Goal: Task Accomplishment & Management: Manage account settings

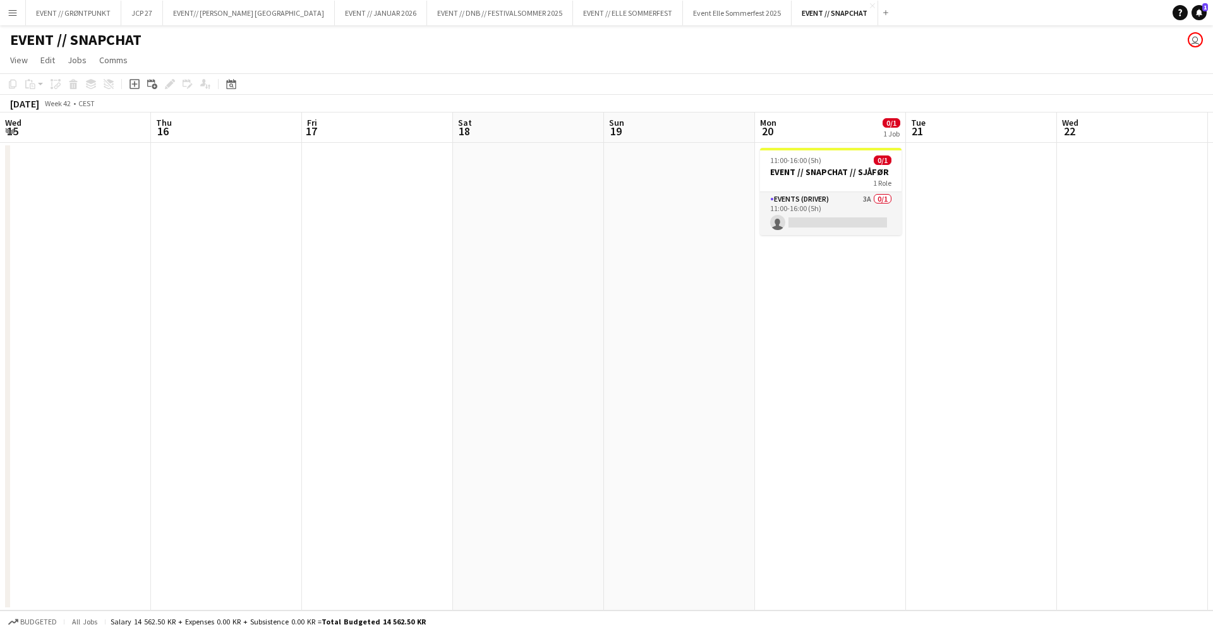
scroll to position [0, 330]
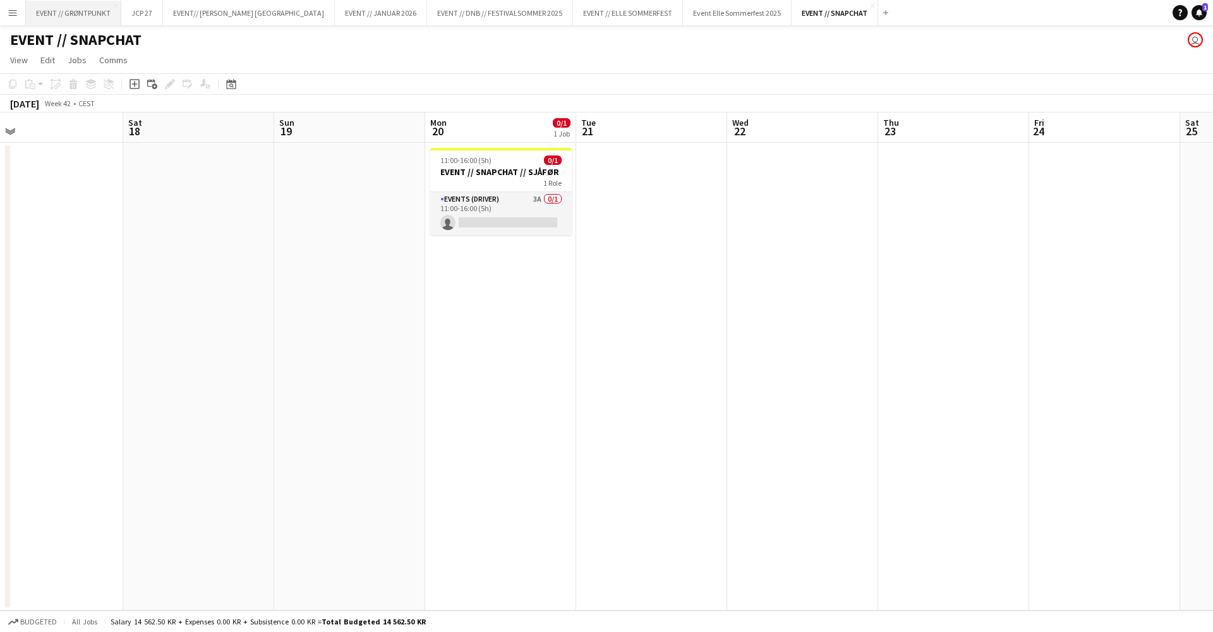
click at [87, 16] on button "EVENT // GRØNTPUNKT Close" at bounding box center [73, 13] width 95 height 25
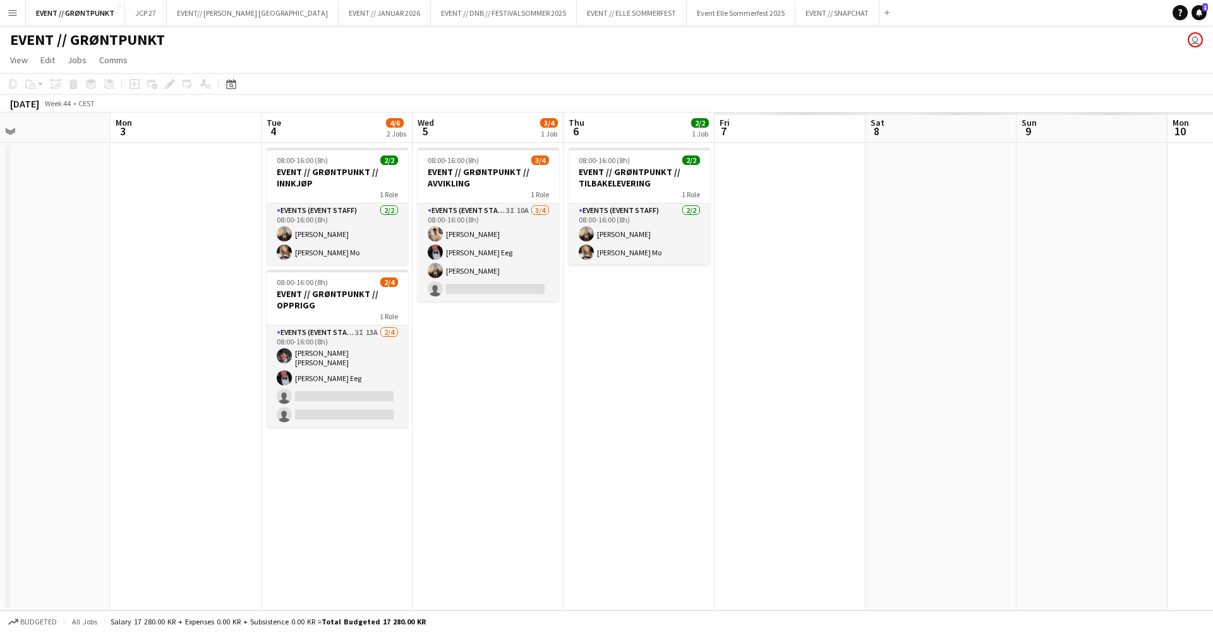
scroll to position [0, 369]
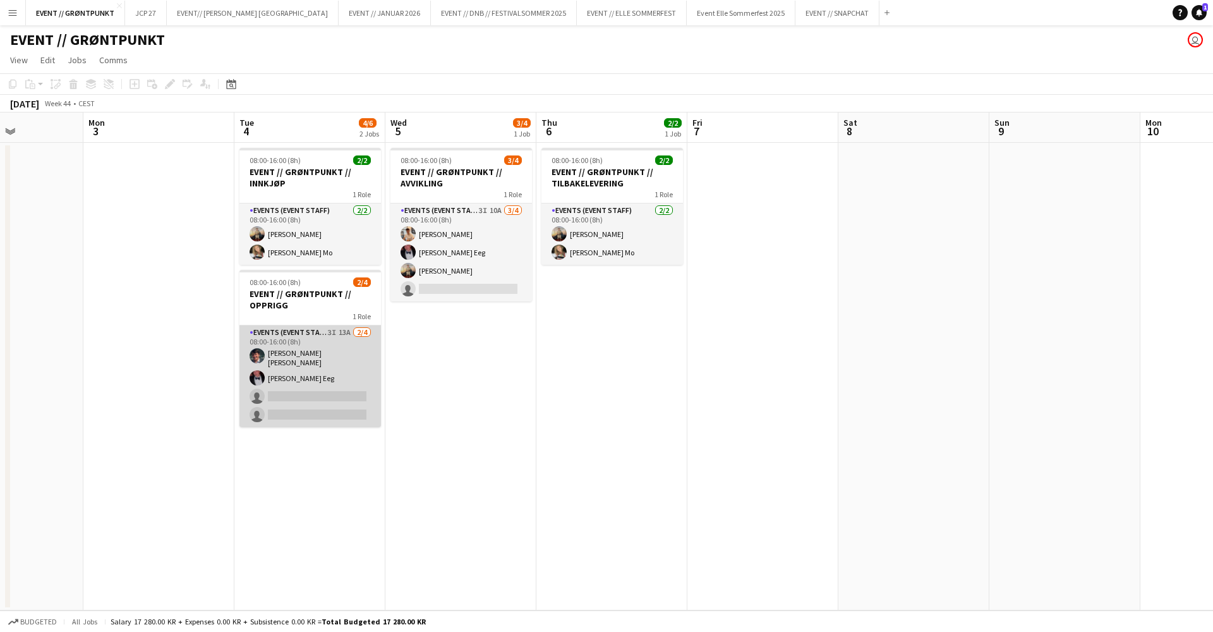
click at [321, 398] on app-card-role "Events (Event Staff) 3I 13A [DATE] 08:00-16:00 (8h) [PERSON_NAME] [PERSON_NAME]…" at bounding box center [309, 376] width 141 height 102
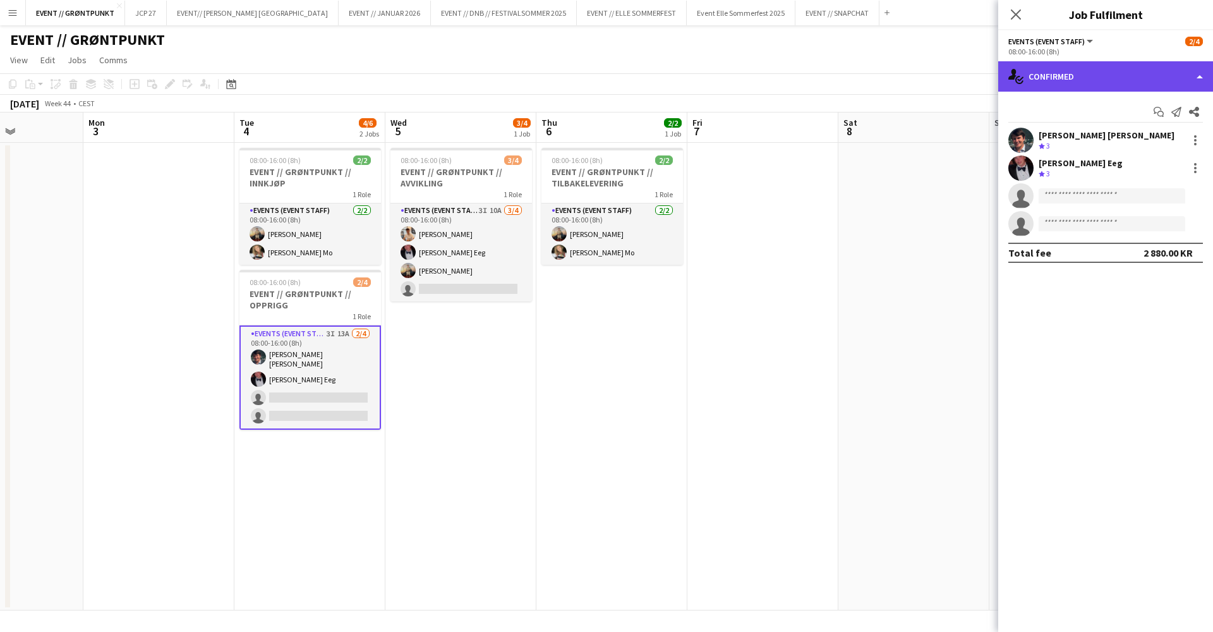
click at [1040, 82] on div "single-neutral-actions-check-2 Confirmed" at bounding box center [1105, 76] width 215 height 30
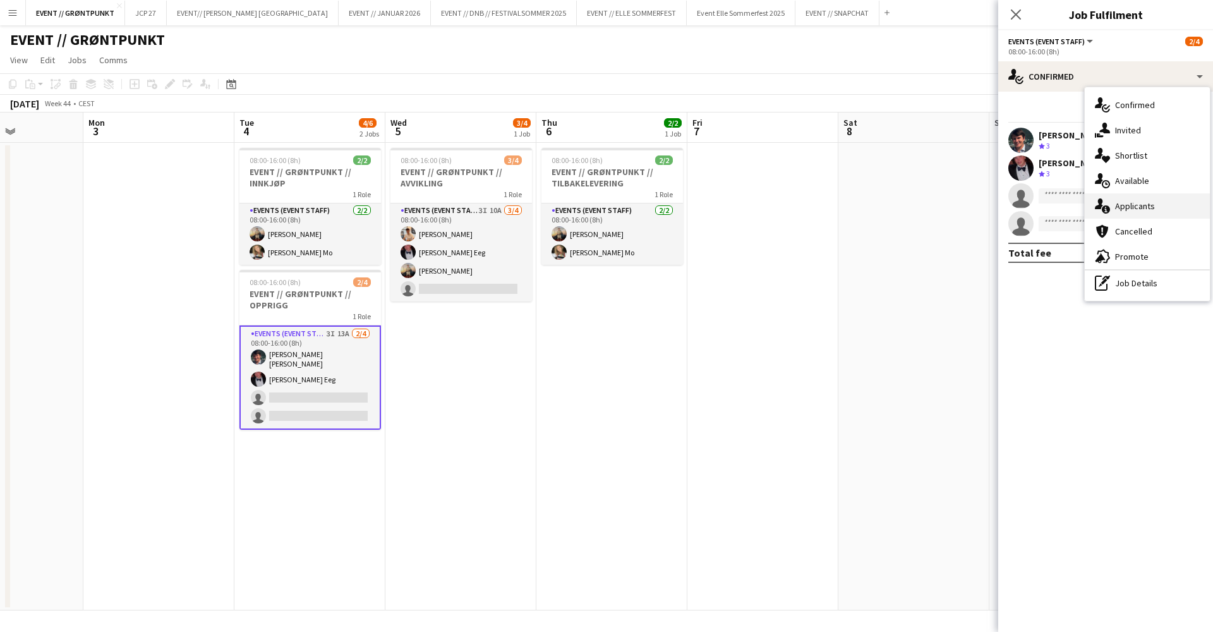
click at [1121, 202] on span "Applicants" at bounding box center [1135, 205] width 40 height 11
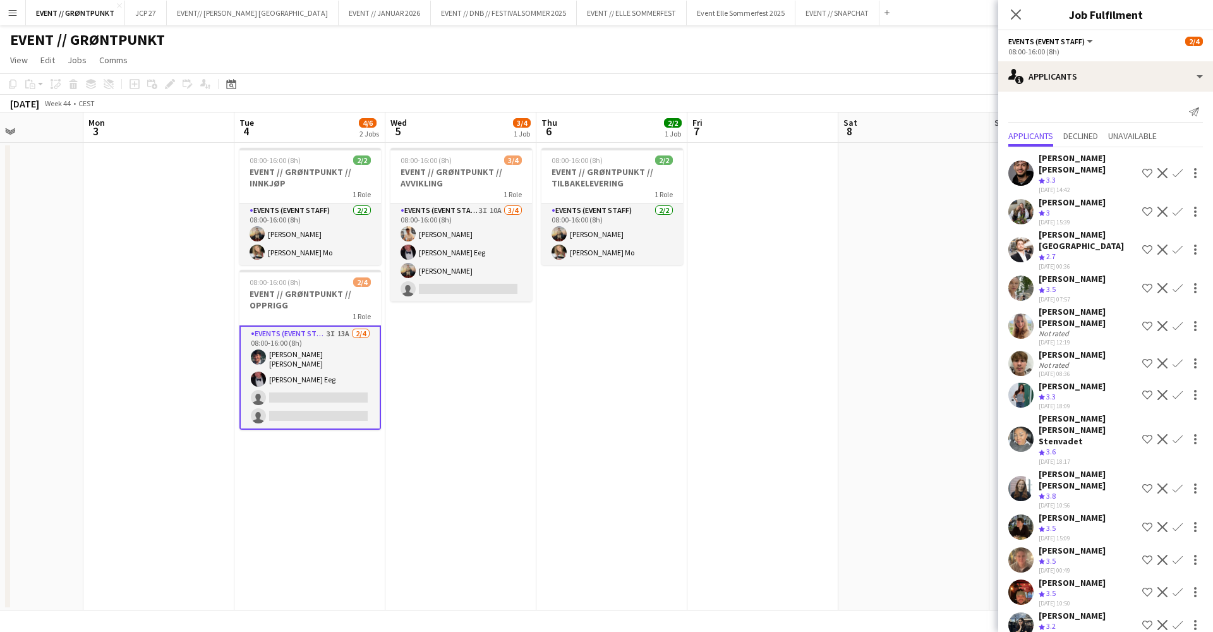
click at [1071, 186] on div "[DATE] 14:42" at bounding box center [1087, 190] width 99 height 8
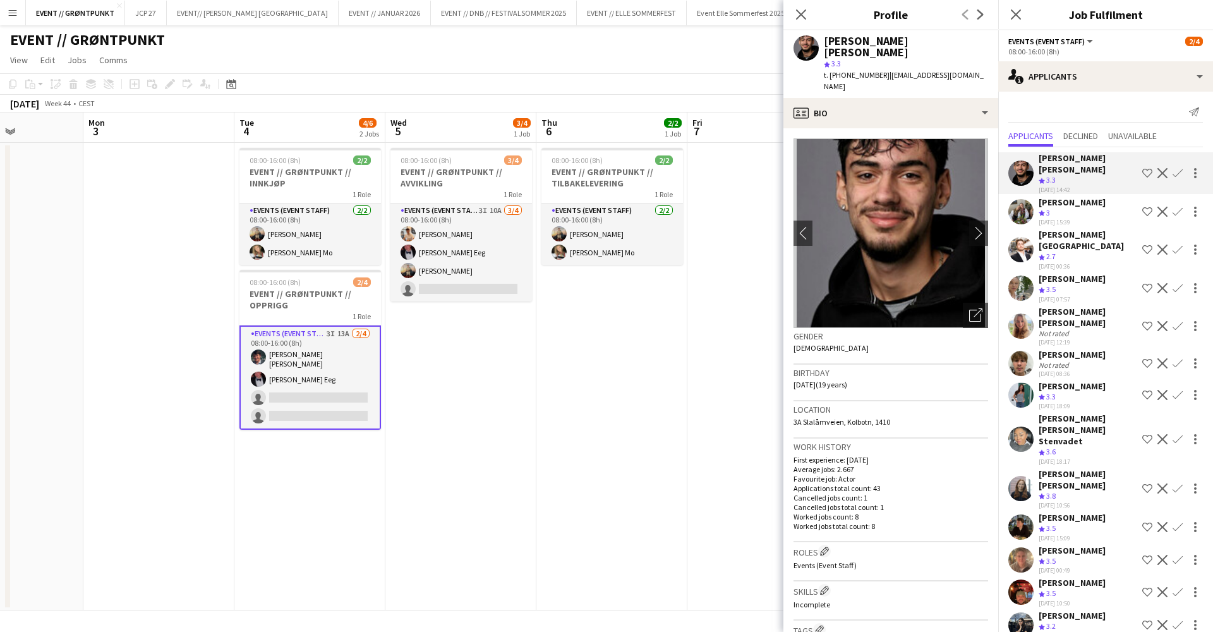
click at [1072, 196] on div "[PERSON_NAME]" at bounding box center [1071, 201] width 67 height 11
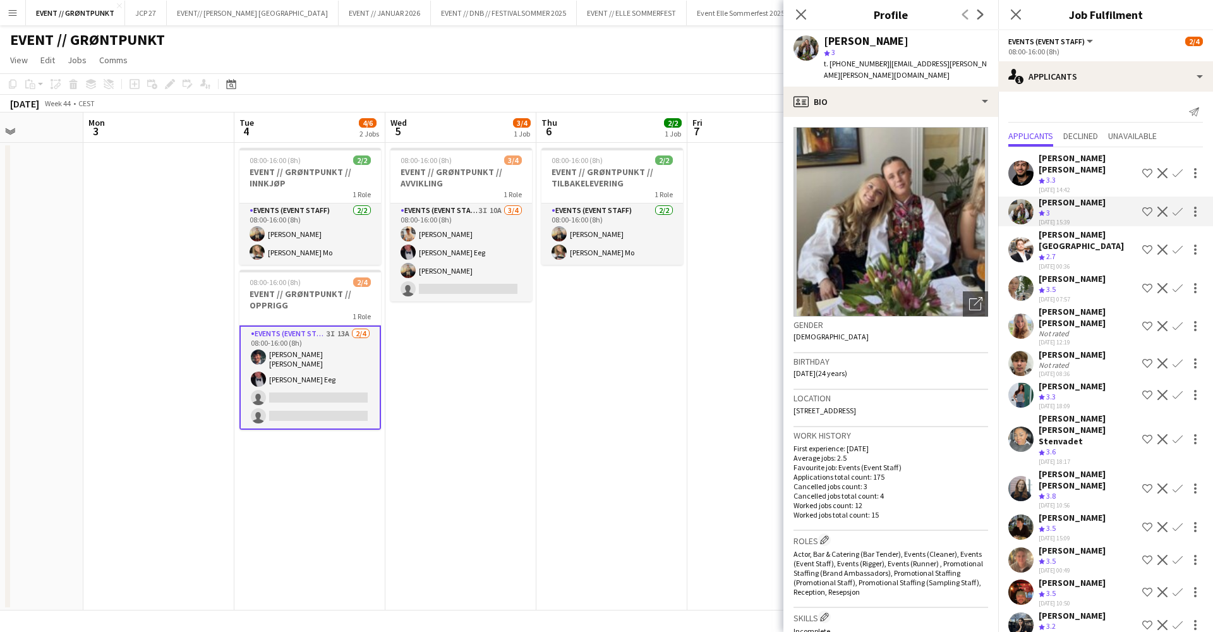
click at [633, 392] on app-date-cell "08:00-16:00 (8h) 2/2 EVENT // GRØNTPUNKT // TILBAKELEVERING 1 Role Events (Even…" at bounding box center [611, 376] width 151 height 467
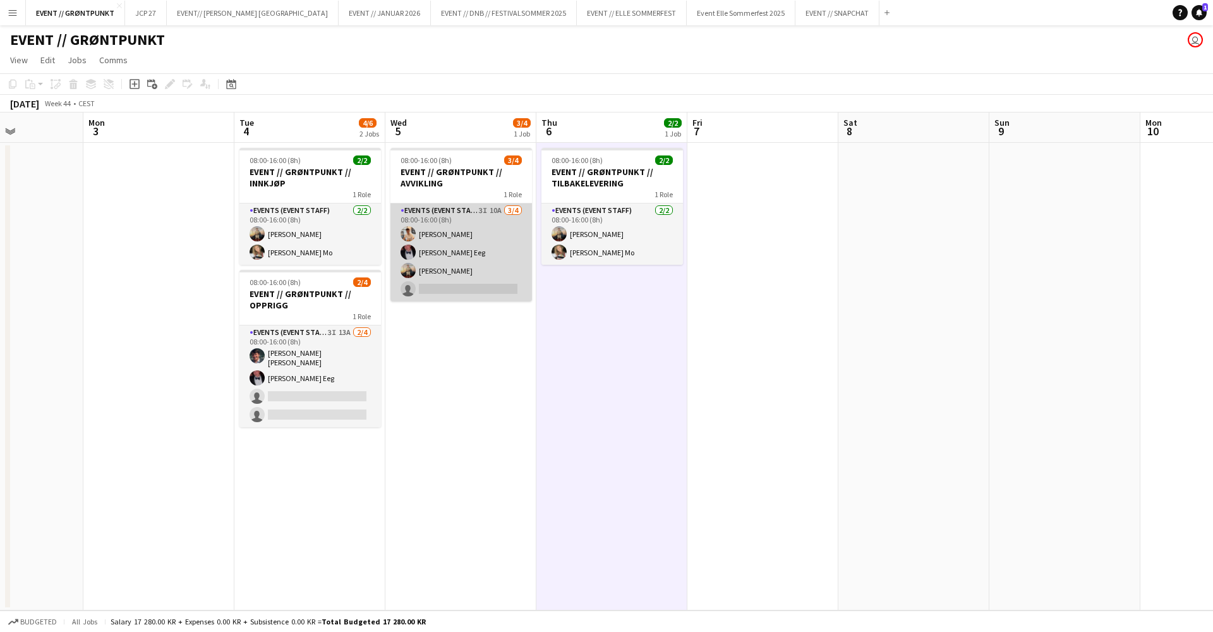
click at [455, 283] on app-card-role "Events (Event Staff) 3I 10A [DATE] 08:00-16:00 (8h) [PERSON_NAME] Eeg [PERSON_N…" at bounding box center [460, 252] width 141 height 98
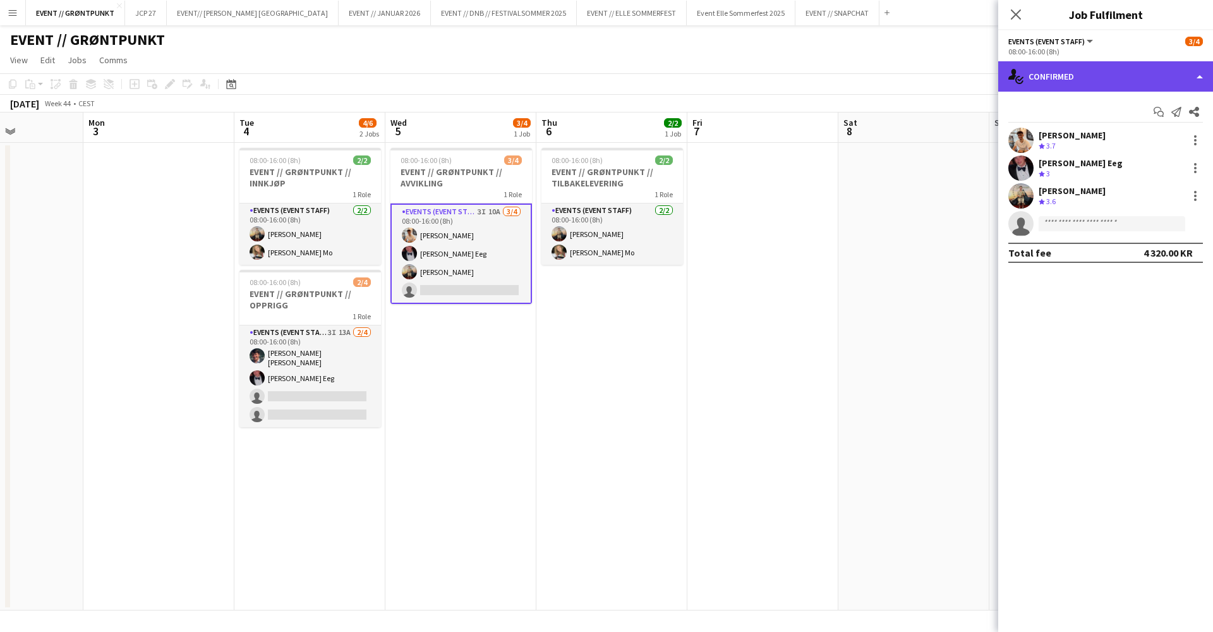
click at [1082, 89] on div "single-neutral-actions-check-2 Confirmed" at bounding box center [1105, 76] width 215 height 30
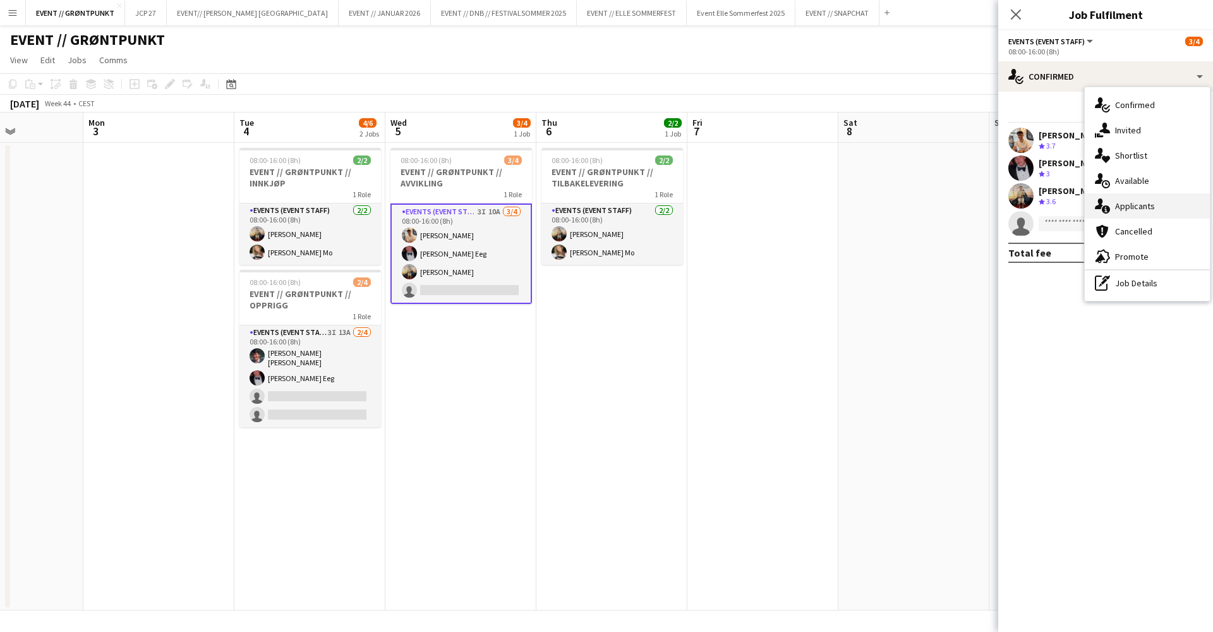
click at [1127, 201] on span "Applicants" at bounding box center [1135, 205] width 40 height 11
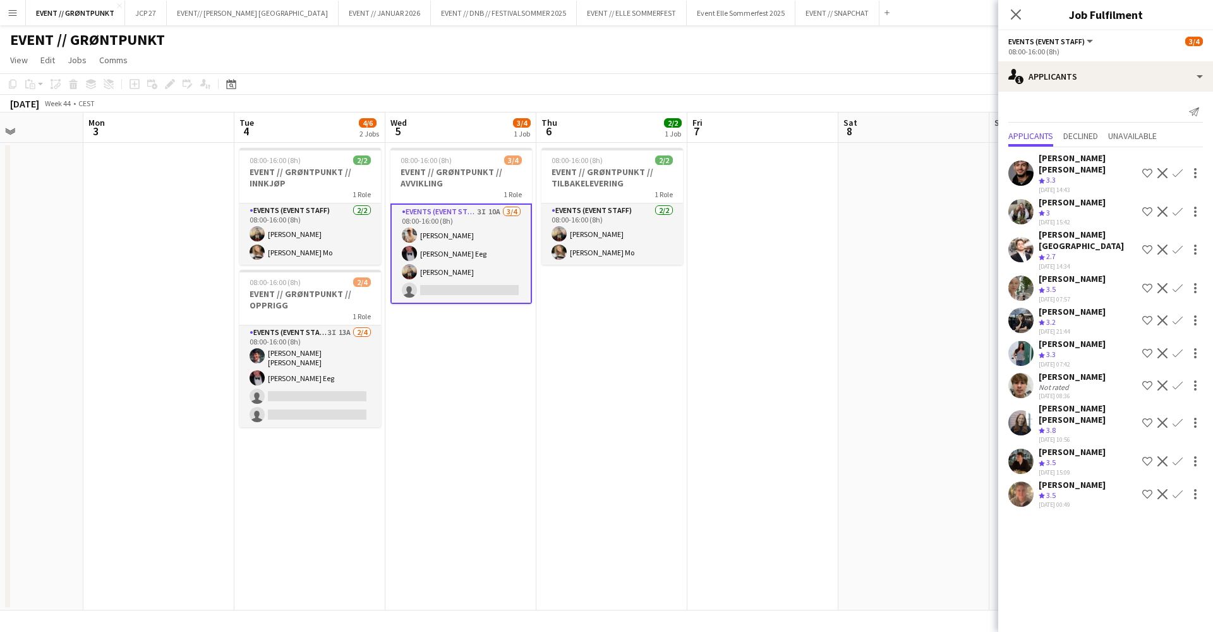
click at [1105, 446] on div "[PERSON_NAME]" at bounding box center [1071, 451] width 67 height 11
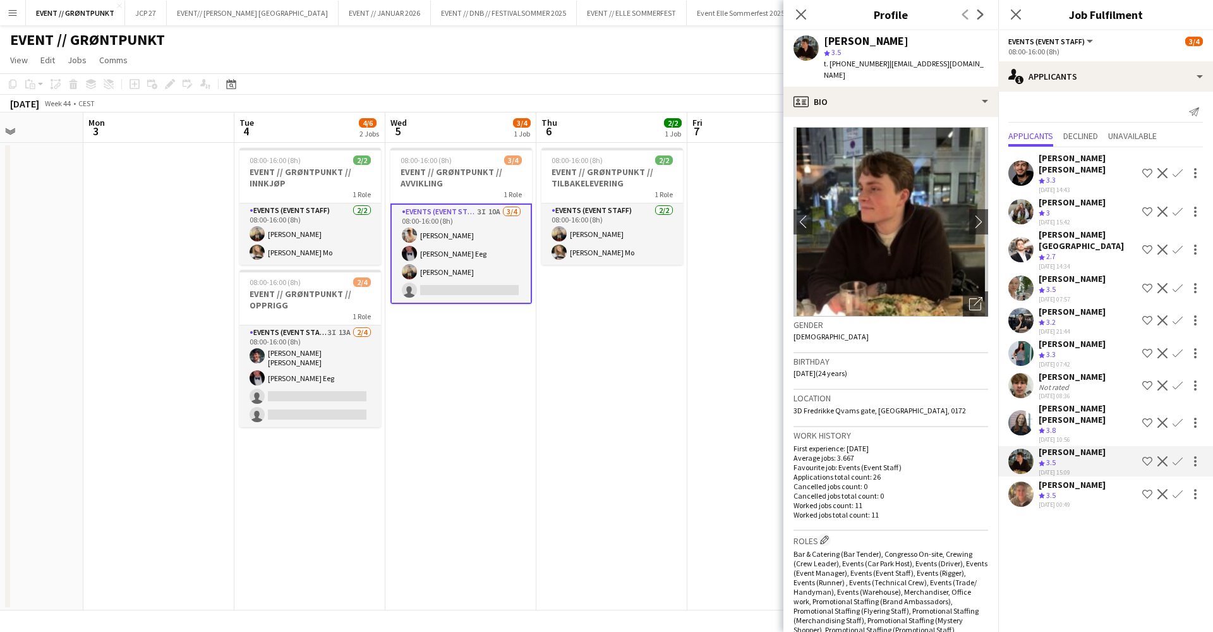
click at [1092, 490] on div "Crew rating 3.5" at bounding box center [1071, 495] width 67 height 11
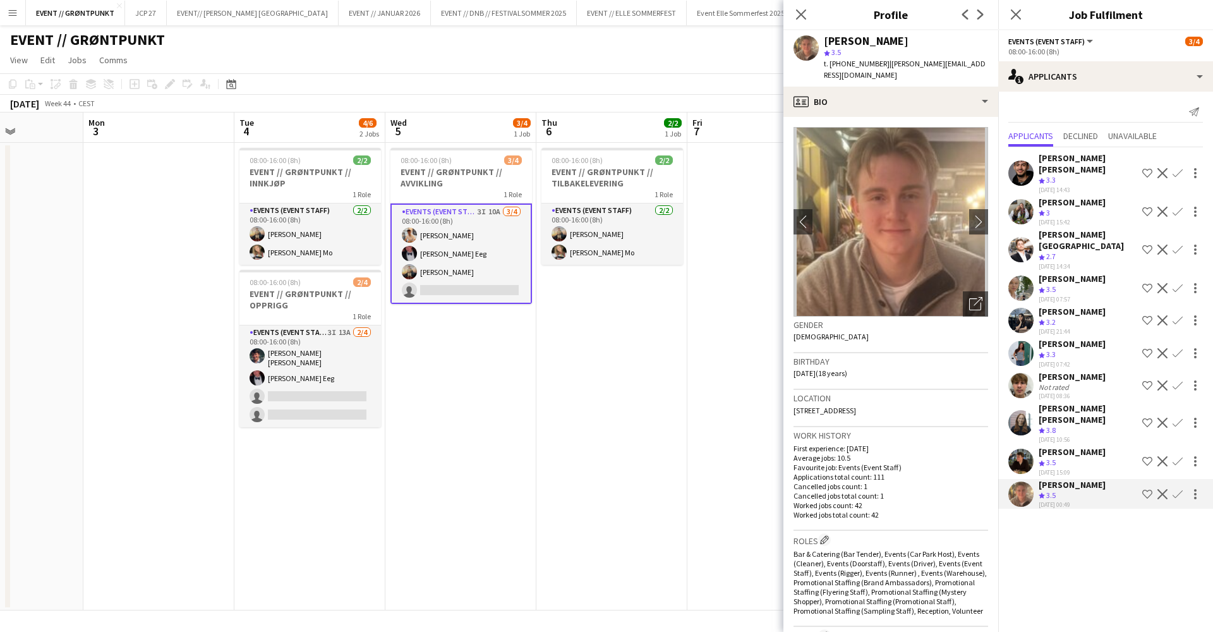
click at [1100, 457] on div "Crew rating 3.5" at bounding box center [1071, 462] width 67 height 11
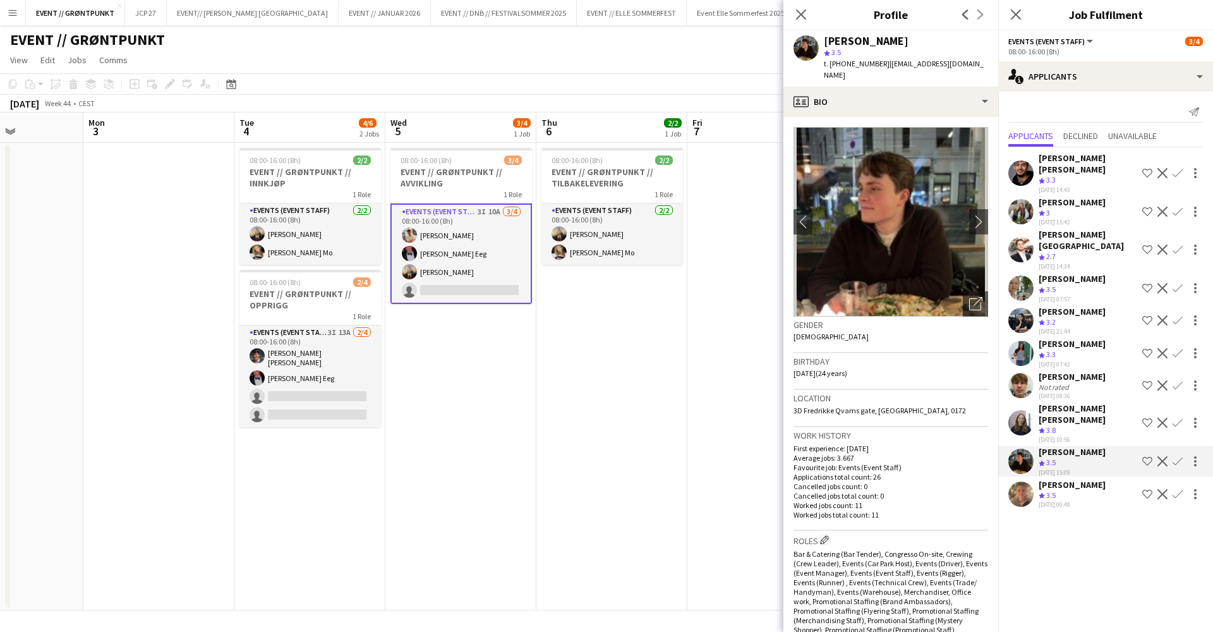
click at [1108, 402] on div "[PERSON_NAME] [PERSON_NAME]" at bounding box center [1087, 413] width 99 height 23
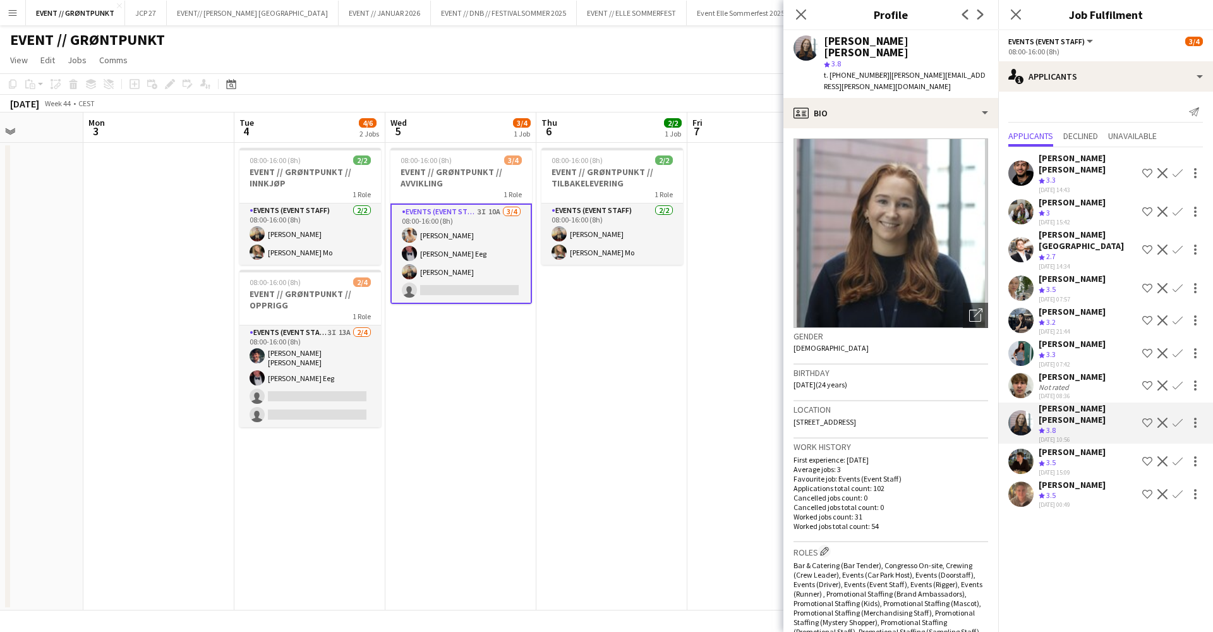
click at [1102, 371] on div "[PERSON_NAME] Not rated [DATE] 08:36 Shortlist crew Decline Confirm" at bounding box center [1105, 385] width 215 height 29
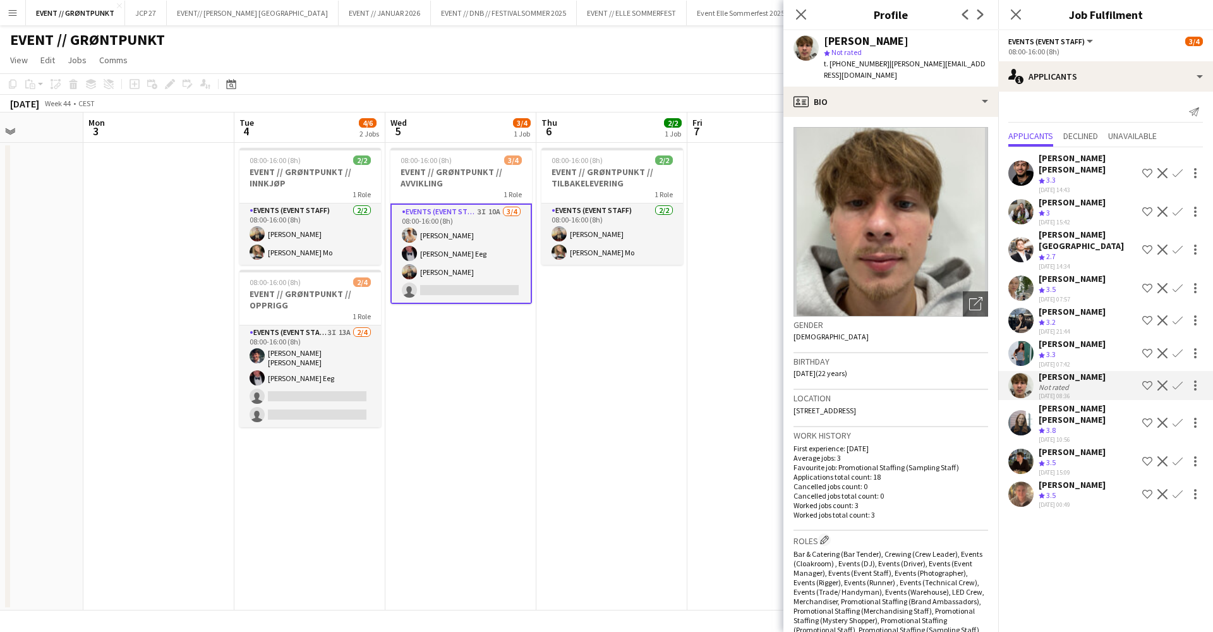
click at [1099, 338] on div "[PERSON_NAME] Crew rating 3.3 [DATE] 07:42 Shortlist crew Decline Confirm" at bounding box center [1105, 353] width 215 height 30
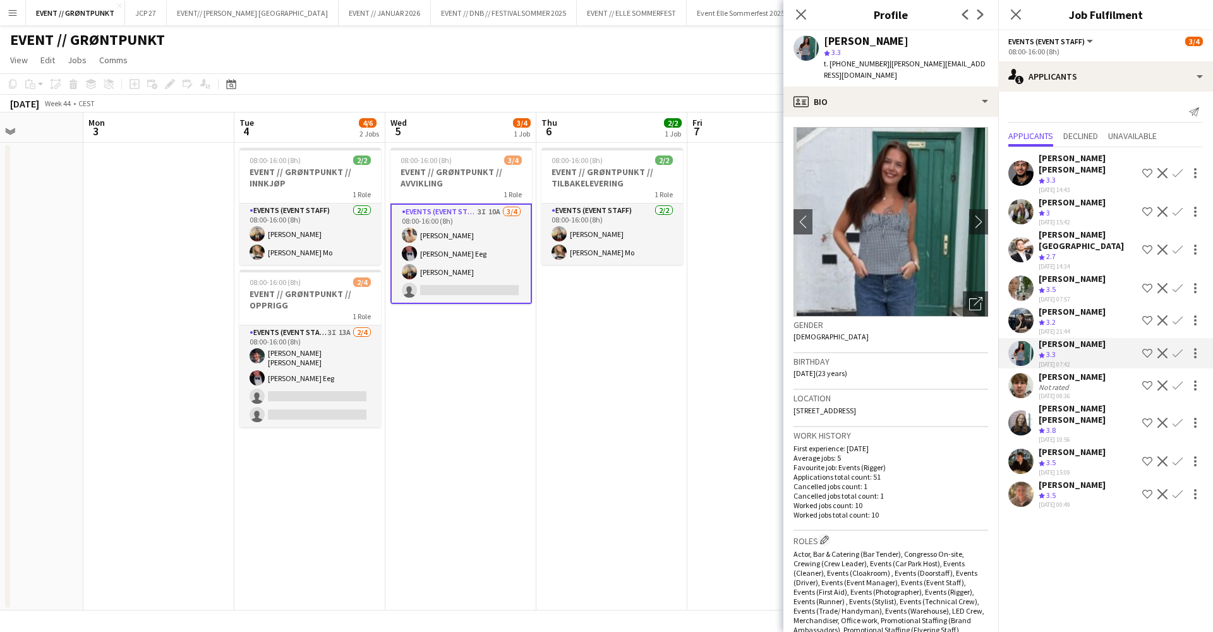
click at [1105, 306] on div "[PERSON_NAME] Crew rating 3.2 [DATE] 21:44 Shortlist crew Decline Confirm" at bounding box center [1105, 321] width 215 height 30
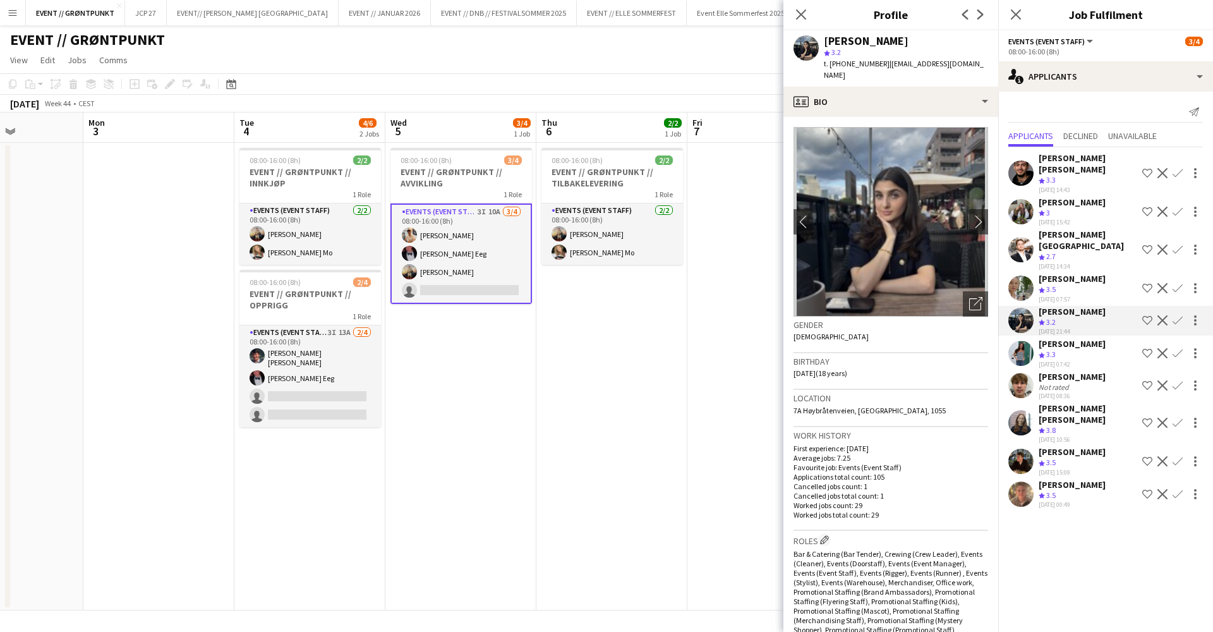
click at [1105, 284] on div "Crew rating 3.5" at bounding box center [1071, 289] width 67 height 11
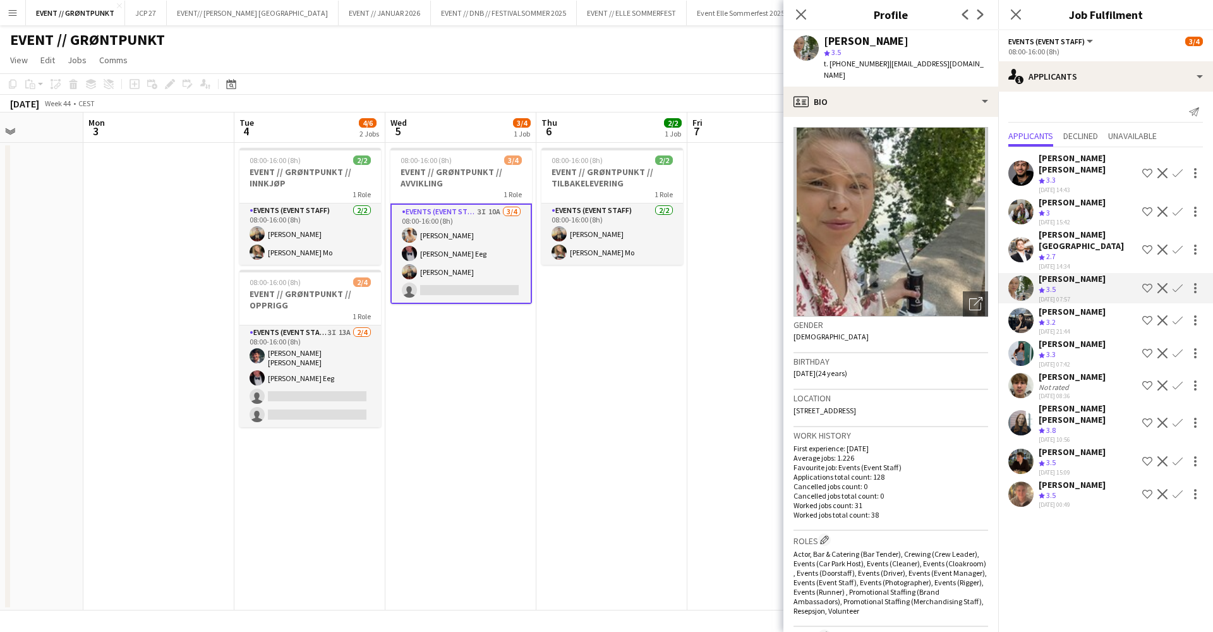
click at [1112, 229] on div "[PERSON_NAME][GEOGRAPHIC_DATA]" at bounding box center [1087, 240] width 99 height 23
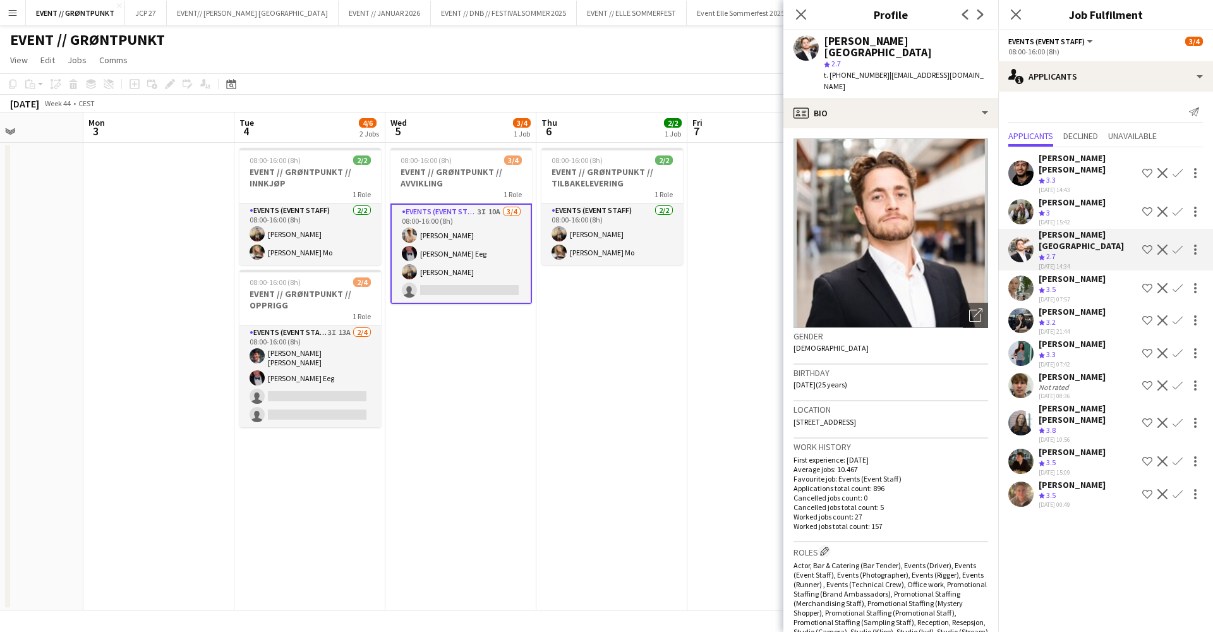
click at [1117, 196] on div "Vilde [PERSON_NAME] Crew rating 3 [DATE] 15:42 Shortlist crew Decline Confirm" at bounding box center [1105, 211] width 215 height 30
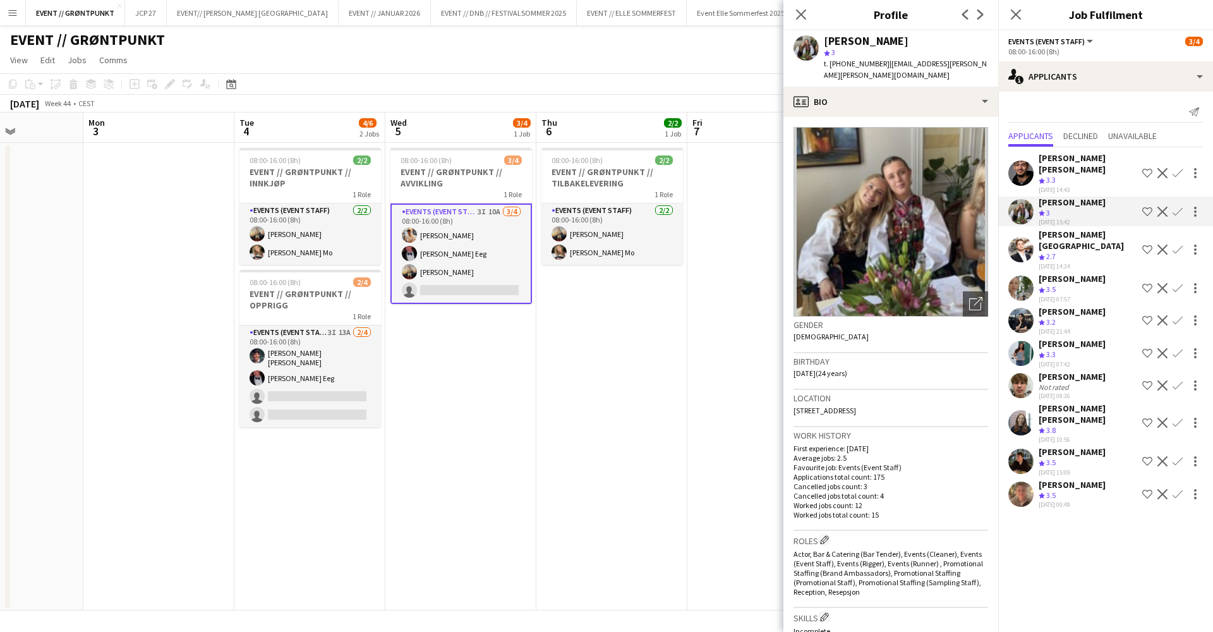
click at [1115, 175] on div "Crew rating 3.3" at bounding box center [1087, 180] width 99 height 11
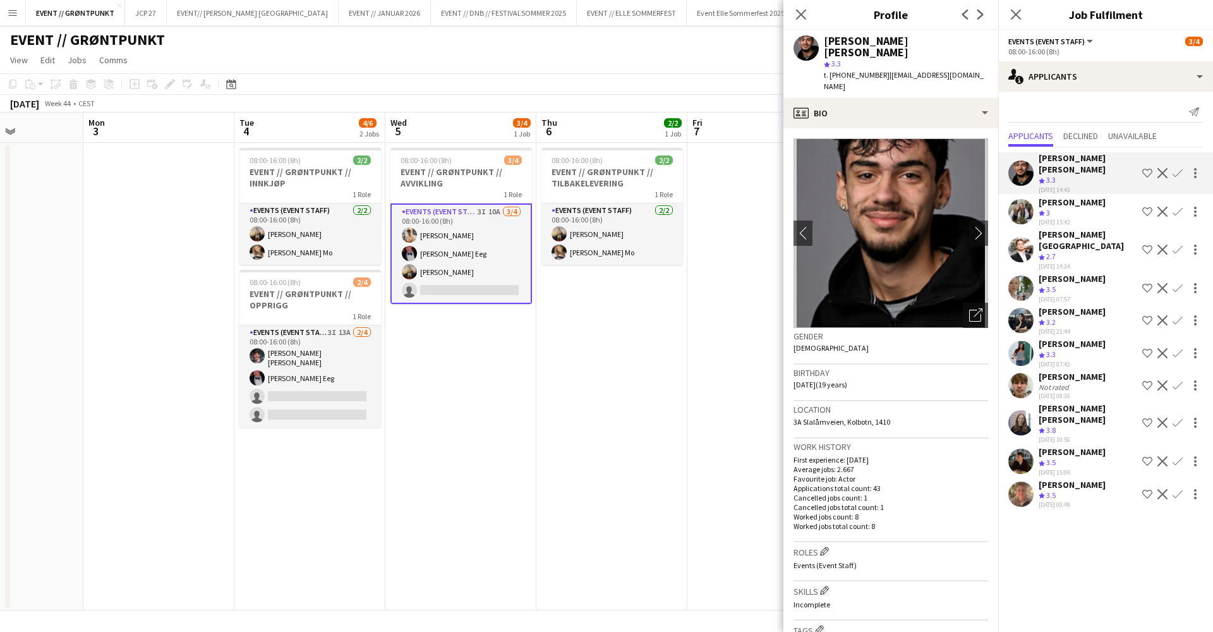
click at [1064, 457] on div "Crew rating 3.5" at bounding box center [1071, 462] width 67 height 11
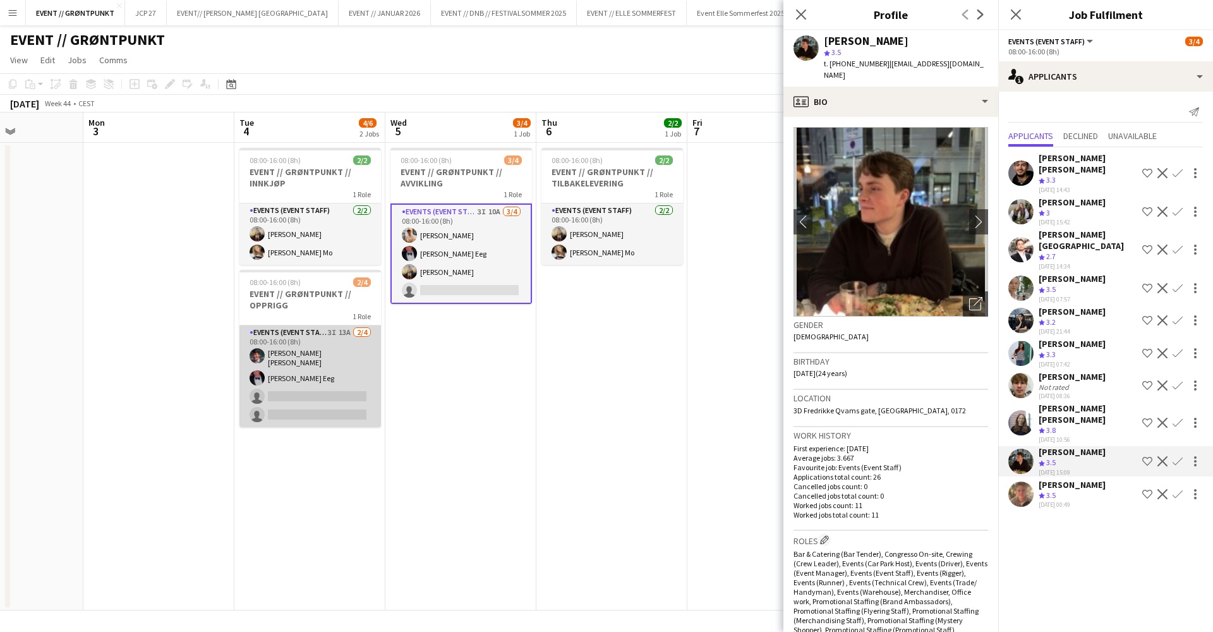
click at [295, 368] on app-card-role "Events (Event Staff) 3I 13A [DATE] 08:00-16:00 (8h) [PERSON_NAME] [PERSON_NAME]…" at bounding box center [309, 376] width 141 height 102
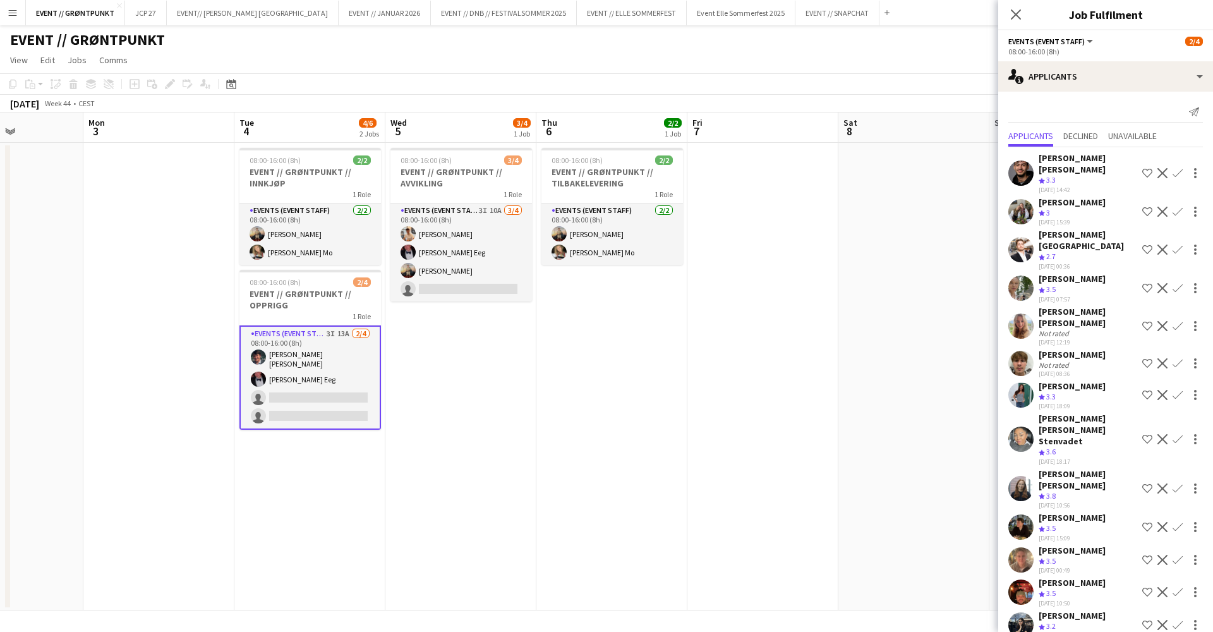
click at [1081, 534] on div "[DATE] 15:09" at bounding box center [1071, 538] width 67 height 8
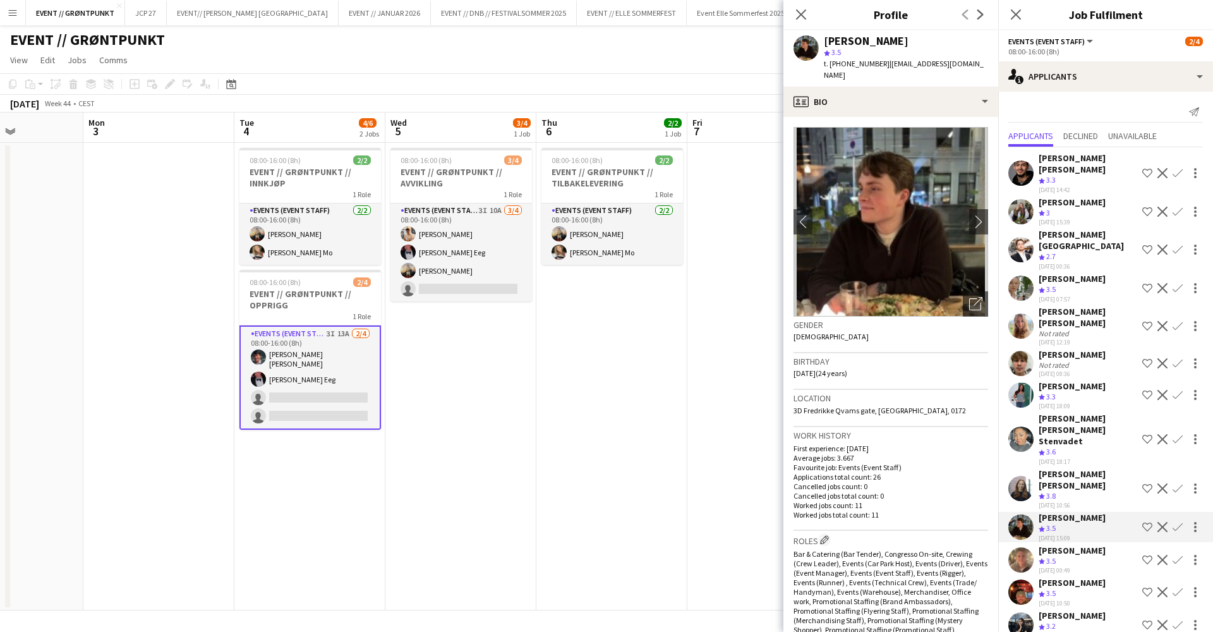
click at [1179, 522] on app-icon "Confirm" at bounding box center [1177, 527] width 10 height 10
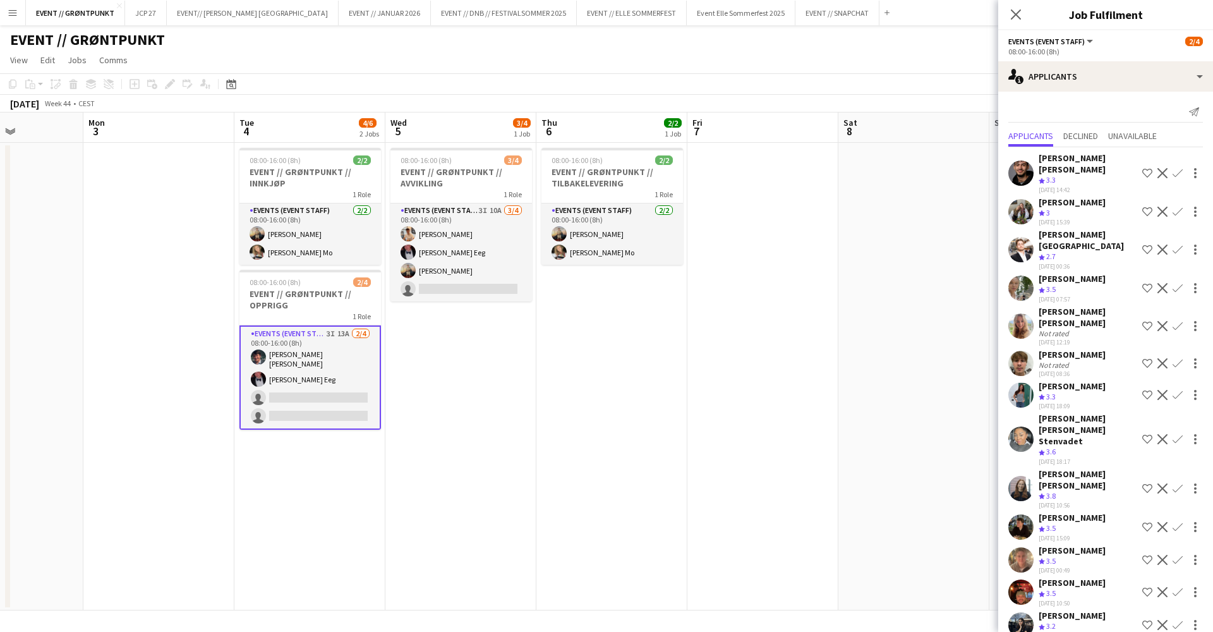
click at [1076, 512] on div "[PERSON_NAME]" at bounding box center [1071, 517] width 67 height 11
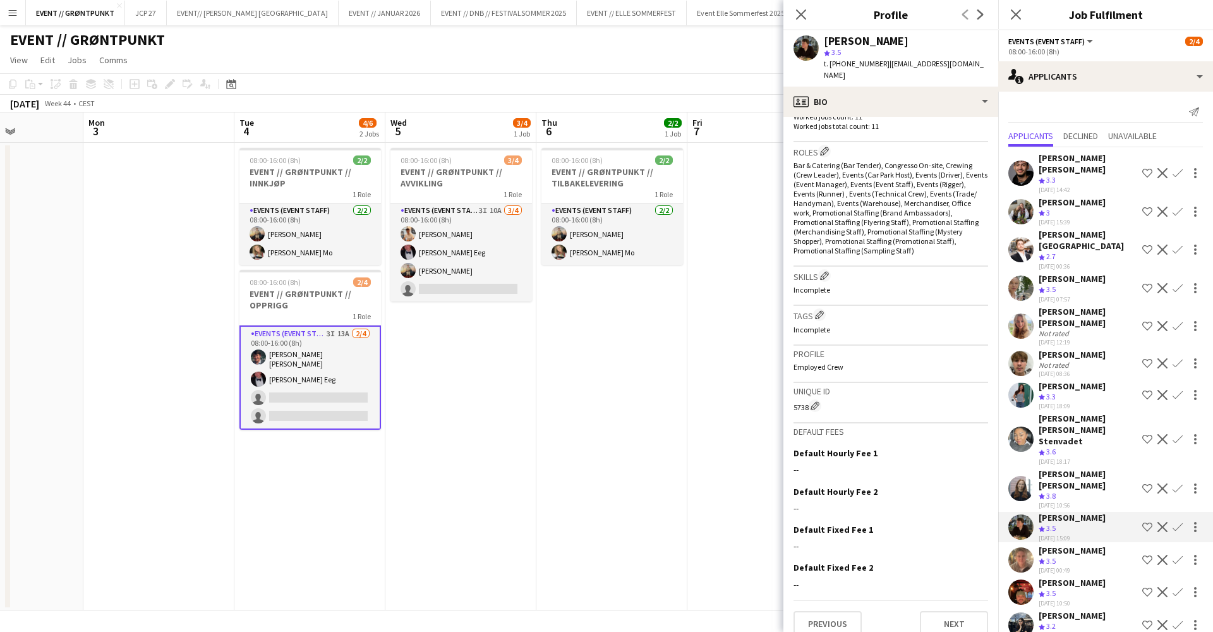
scroll to position [0, 0]
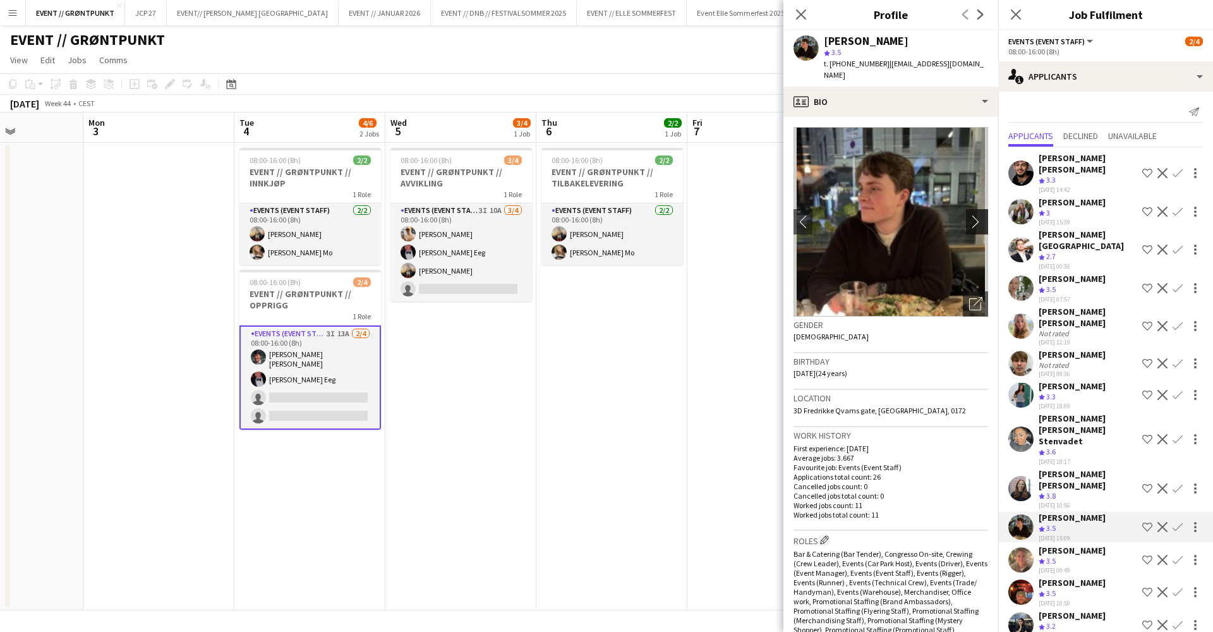
click at [969, 215] on app-icon "chevron-right" at bounding box center [979, 221] width 20 height 13
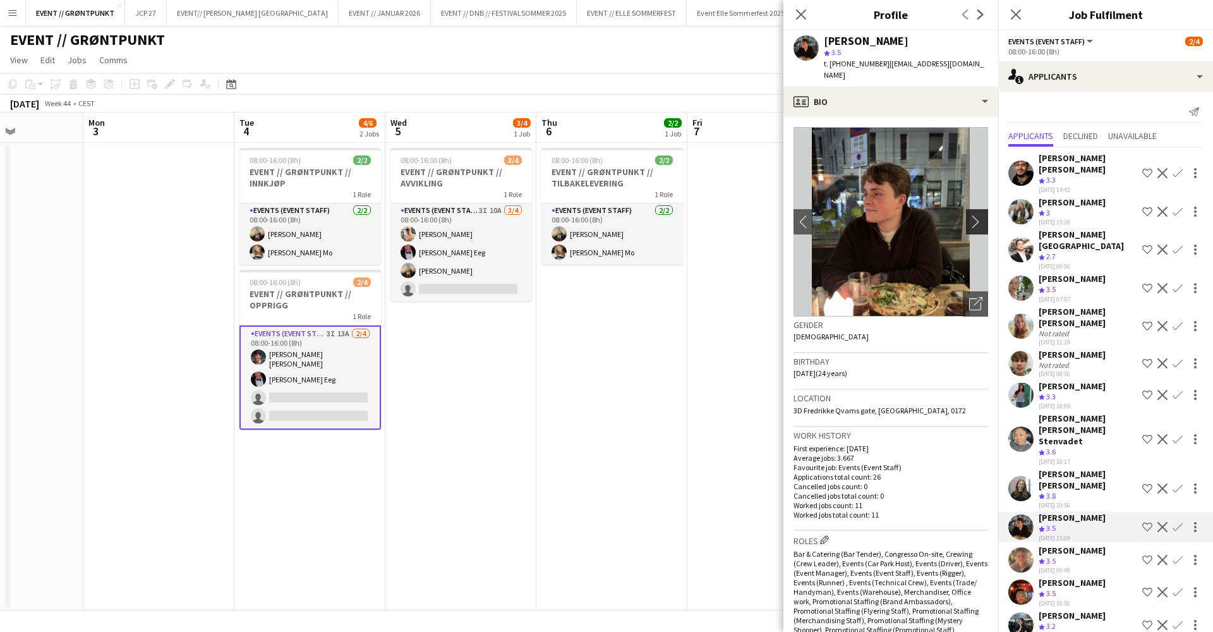
click at [969, 215] on app-icon "chevron-right" at bounding box center [979, 221] width 20 height 13
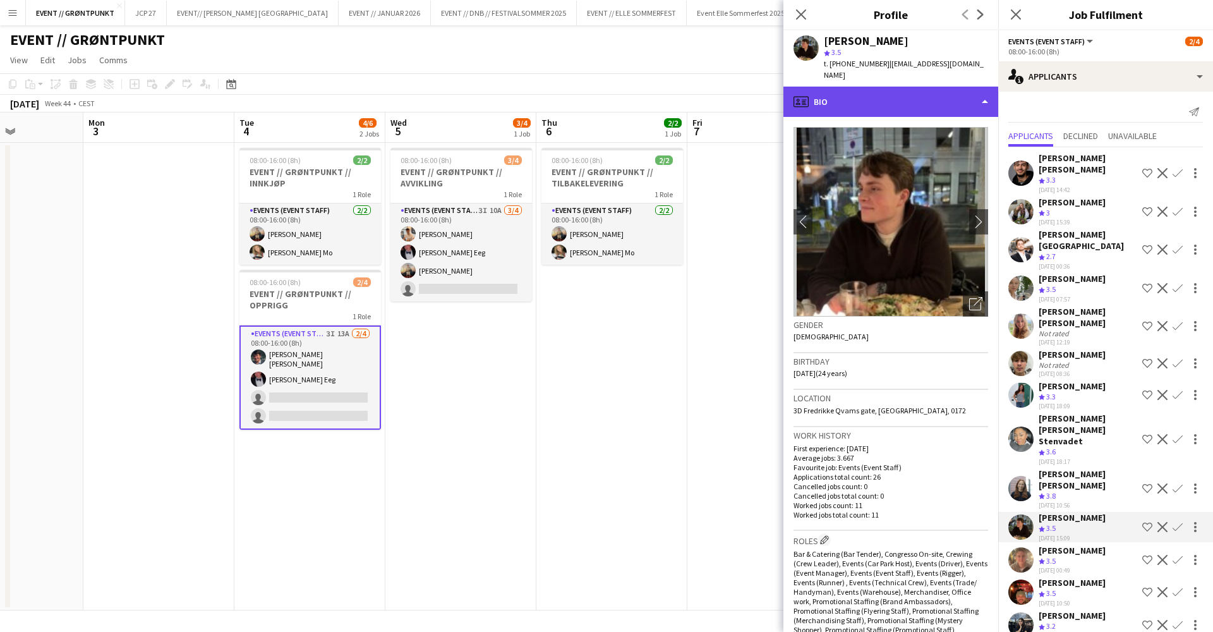
click at [889, 99] on div "profile Bio" at bounding box center [890, 102] width 215 height 30
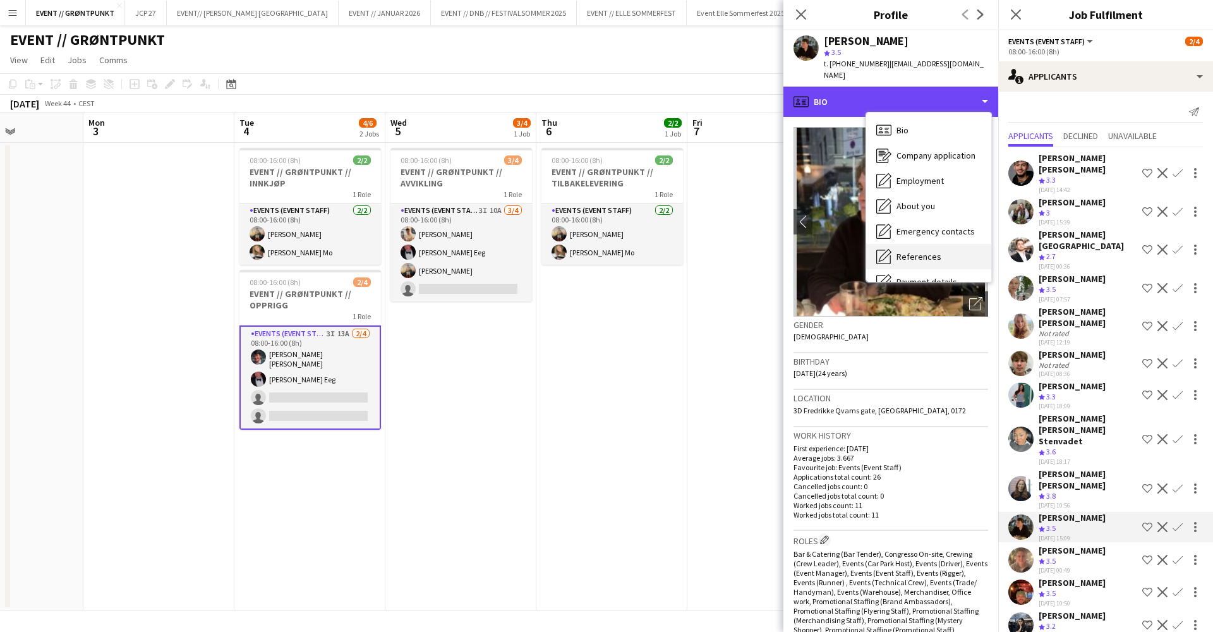
scroll to position [119, 0]
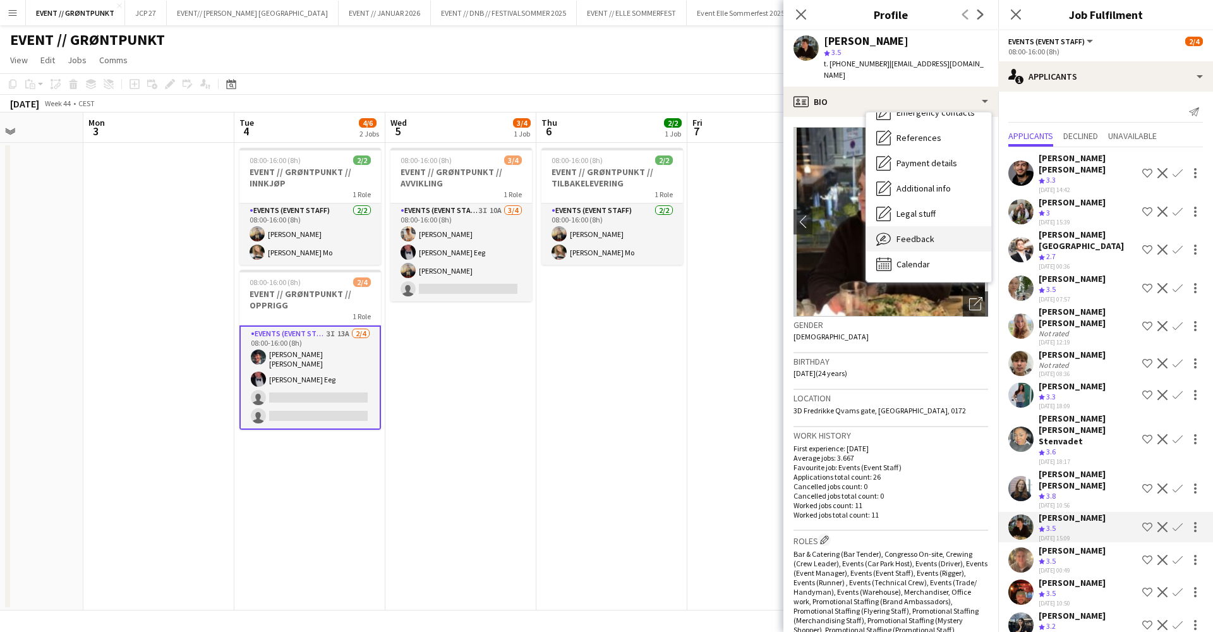
click at [925, 233] on span "Feedback" at bounding box center [915, 238] width 38 height 11
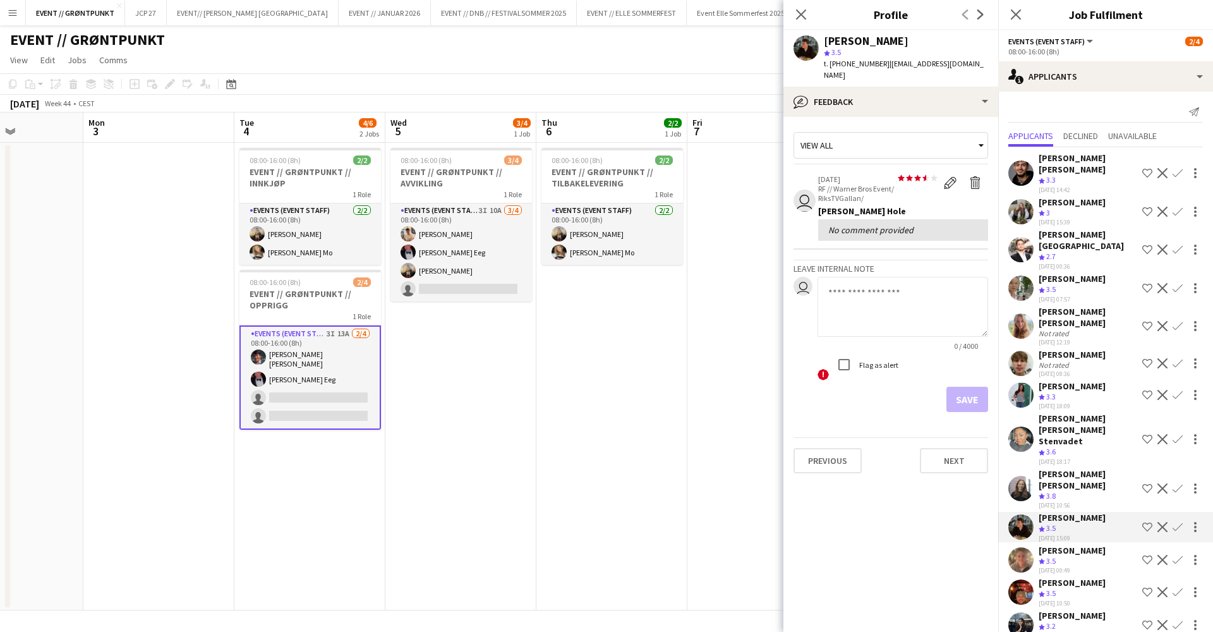
click at [1063, 577] on div "[PERSON_NAME]" at bounding box center [1071, 582] width 67 height 11
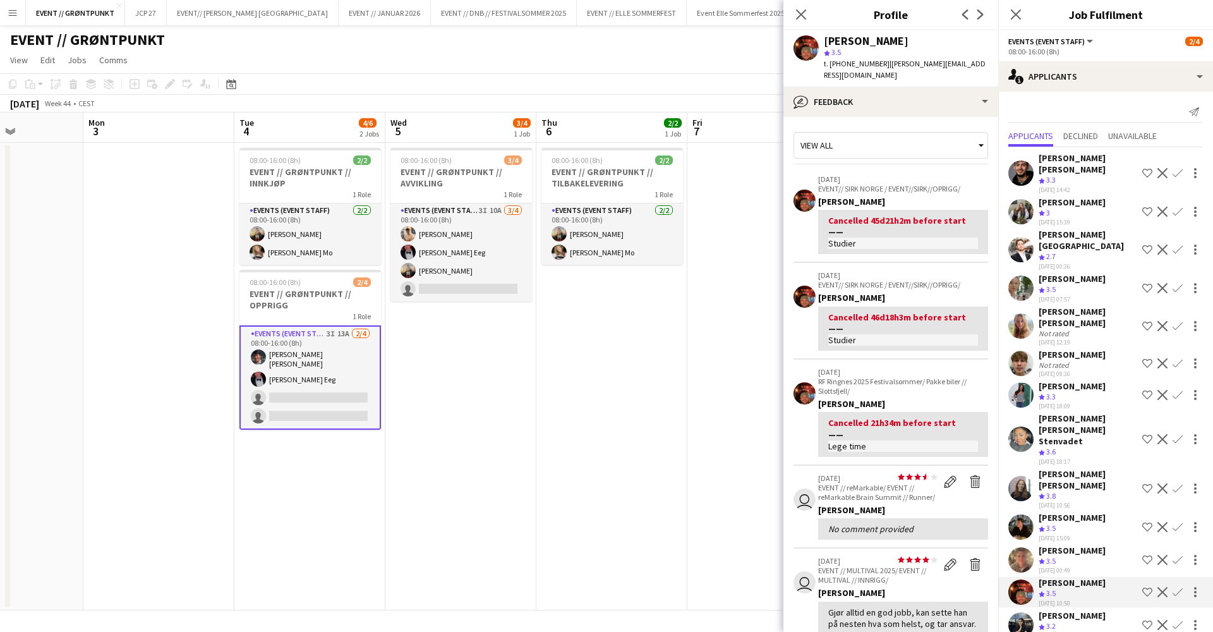
click at [846, 44] on div "[PERSON_NAME]" at bounding box center [866, 40] width 85 height 11
click at [799, 55] on app-user-avatar at bounding box center [805, 47] width 25 height 25
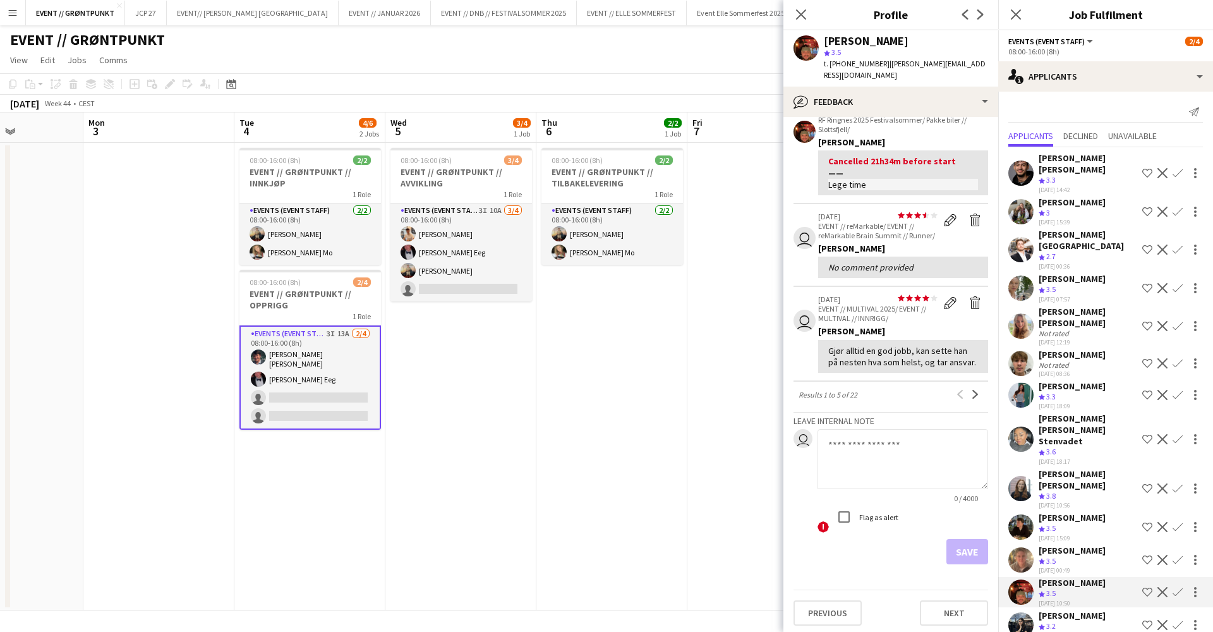
scroll to position [0, 0]
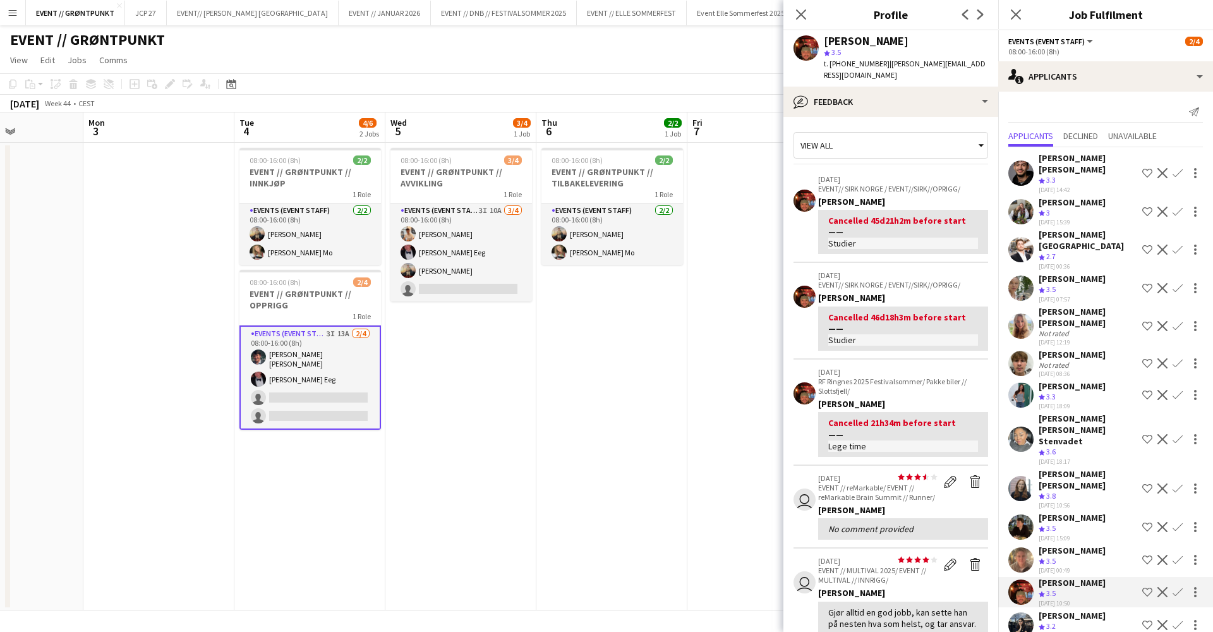
click at [807, 189] on app-user-avatar at bounding box center [804, 200] width 22 height 22
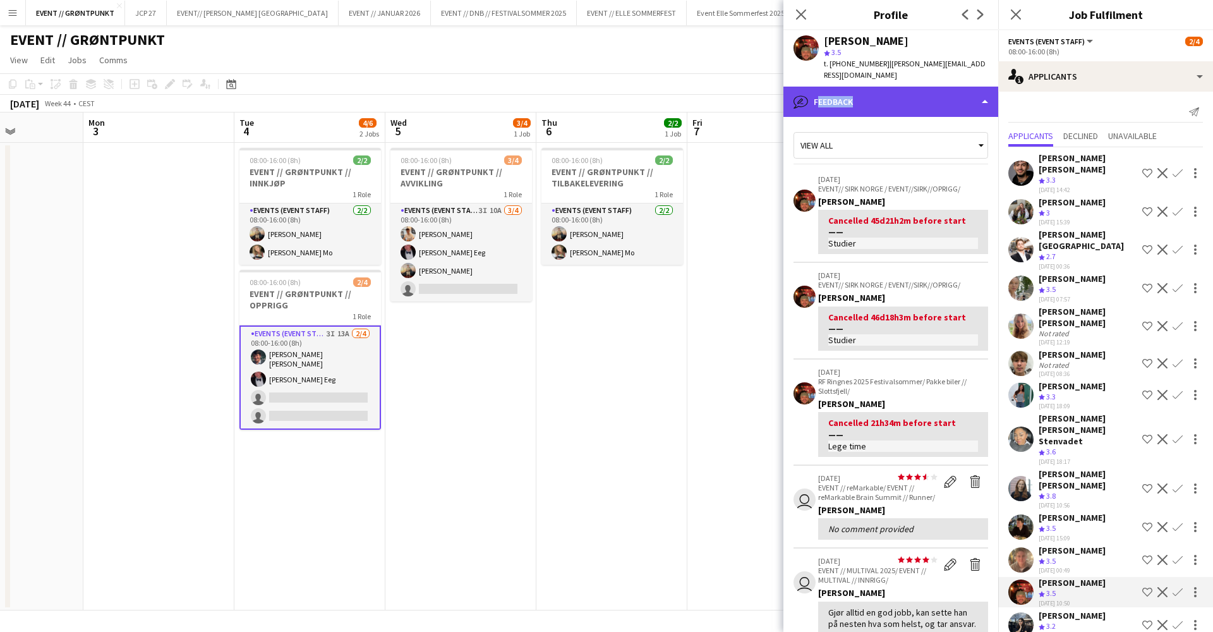
click at [848, 87] on div "bubble-pencil Feedback" at bounding box center [890, 102] width 215 height 30
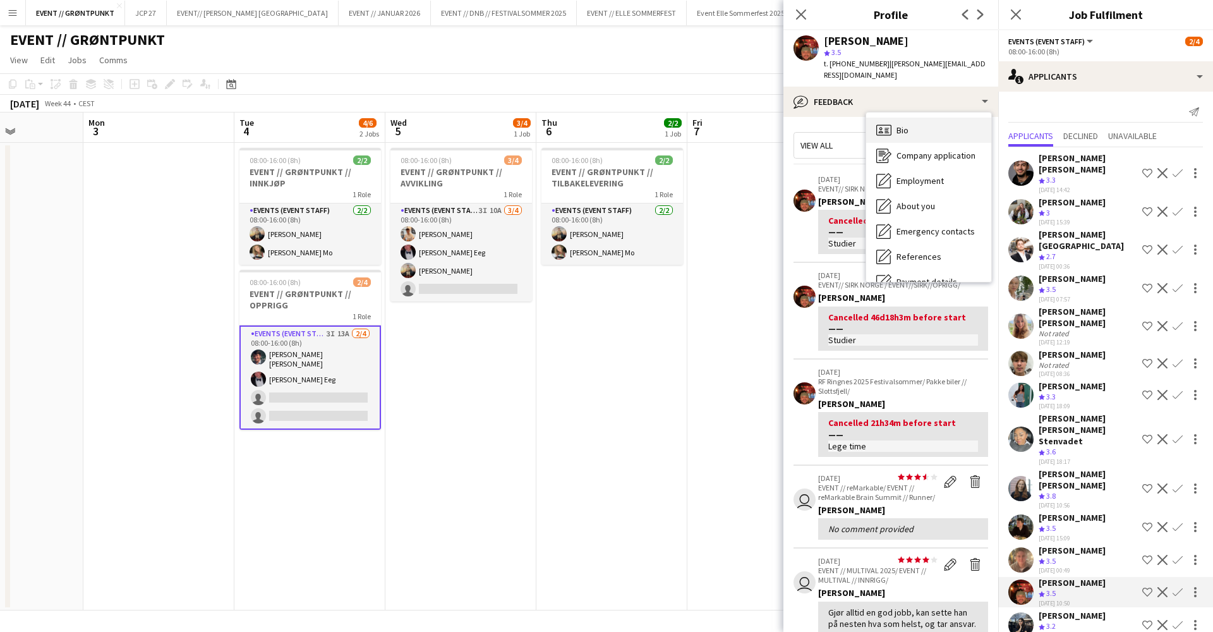
click at [906, 125] on div "Bio Bio" at bounding box center [928, 129] width 125 height 25
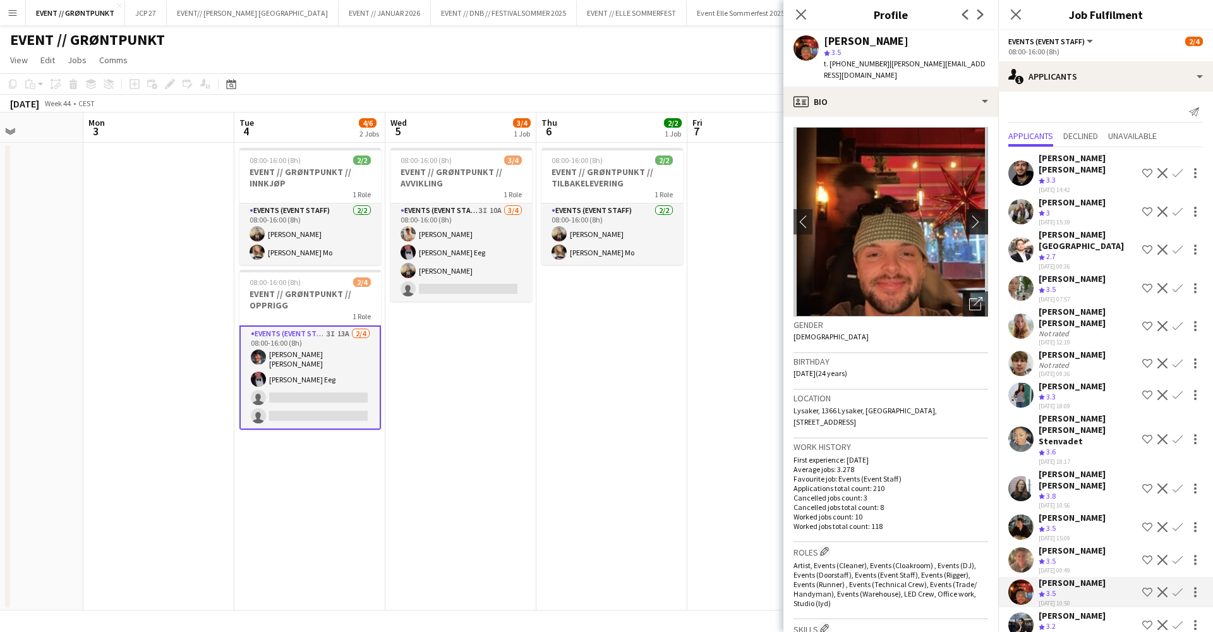
click at [973, 215] on app-icon "chevron-right" at bounding box center [979, 221] width 20 height 13
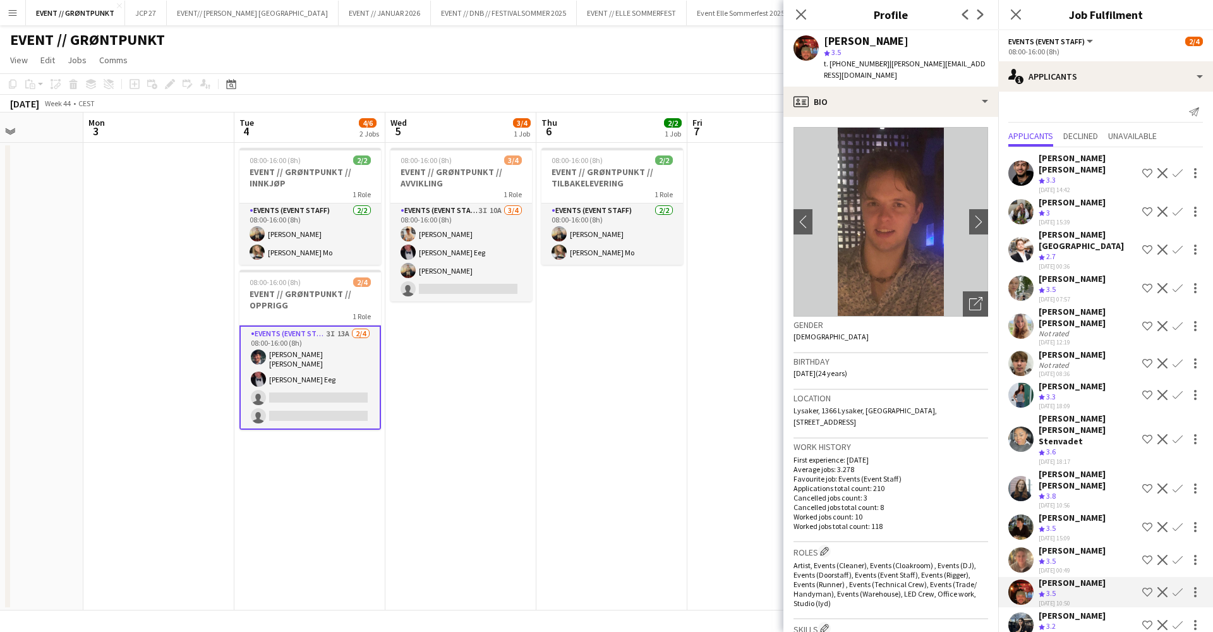
click at [1062, 544] on div "[PERSON_NAME]" at bounding box center [1071, 549] width 67 height 11
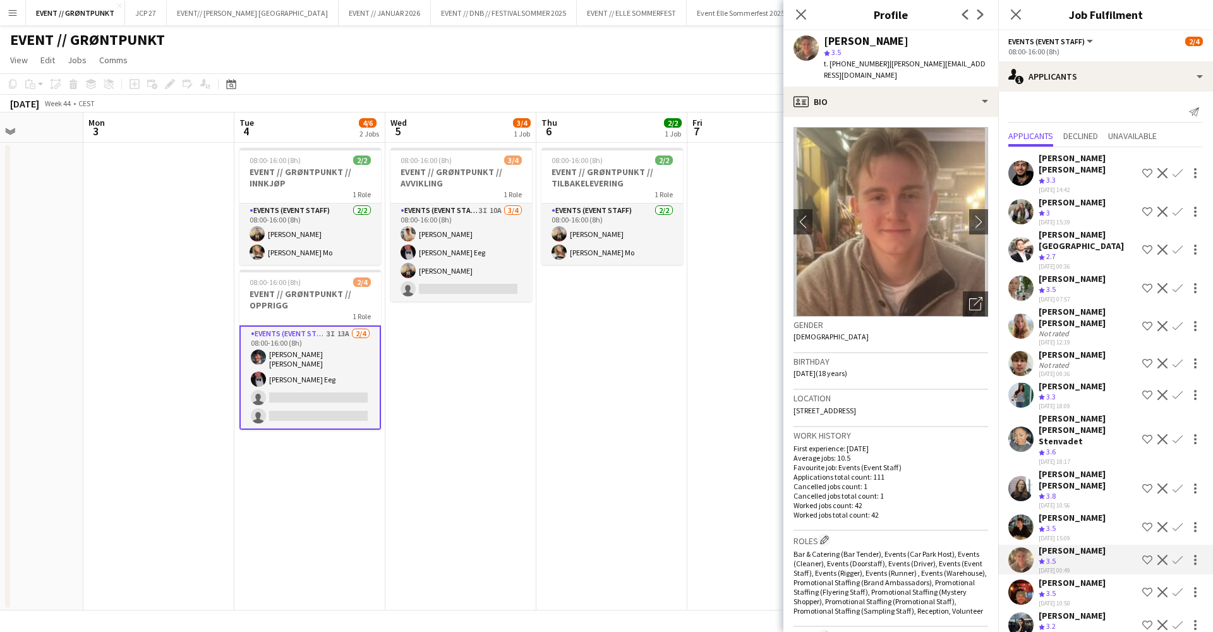
click at [1089, 468] on div "[PERSON_NAME] [PERSON_NAME]" at bounding box center [1087, 479] width 99 height 23
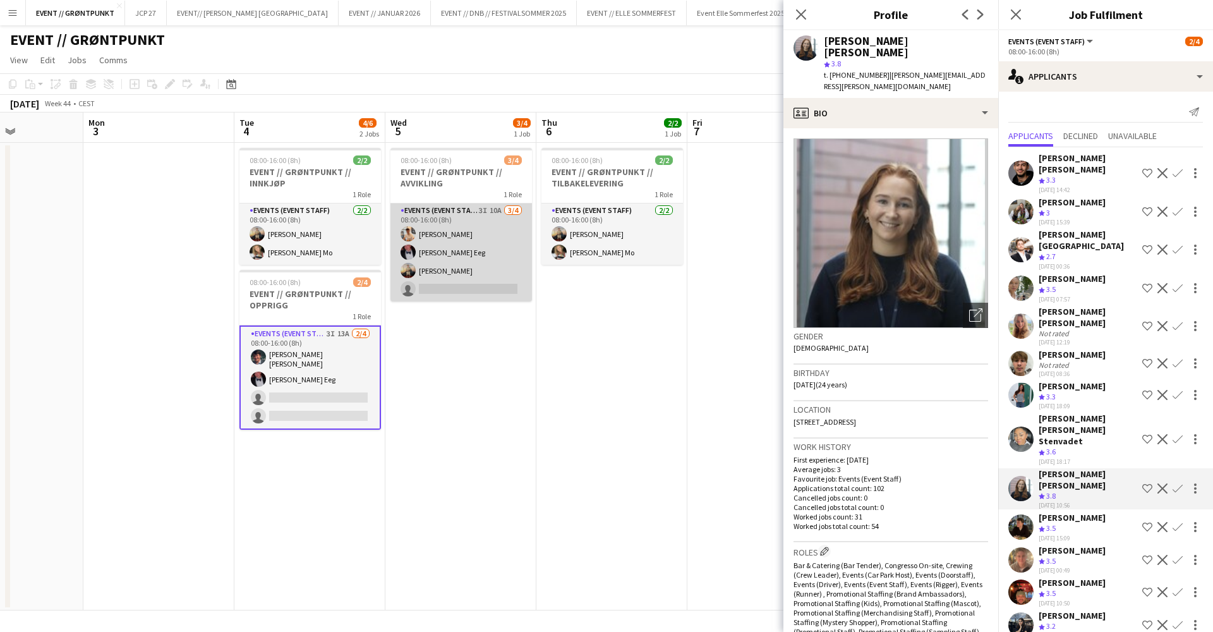
click at [436, 244] on app-card-role "Events (Event Staff) 3I 10A [DATE] 08:00-16:00 (8h) [PERSON_NAME] Eeg [PERSON_N…" at bounding box center [460, 252] width 141 height 98
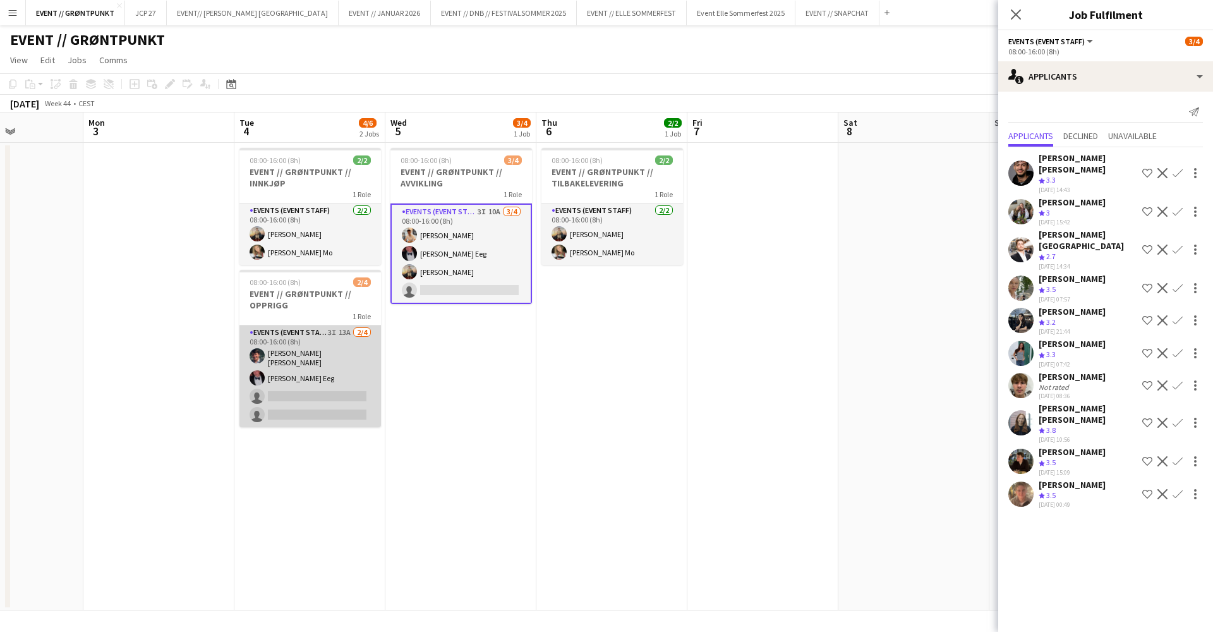
click at [312, 371] on app-card-role "Events (Event Staff) 3I 13A [DATE] 08:00-16:00 (8h) [PERSON_NAME] [PERSON_NAME]…" at bounding box center [309, 376] width 141 height 102
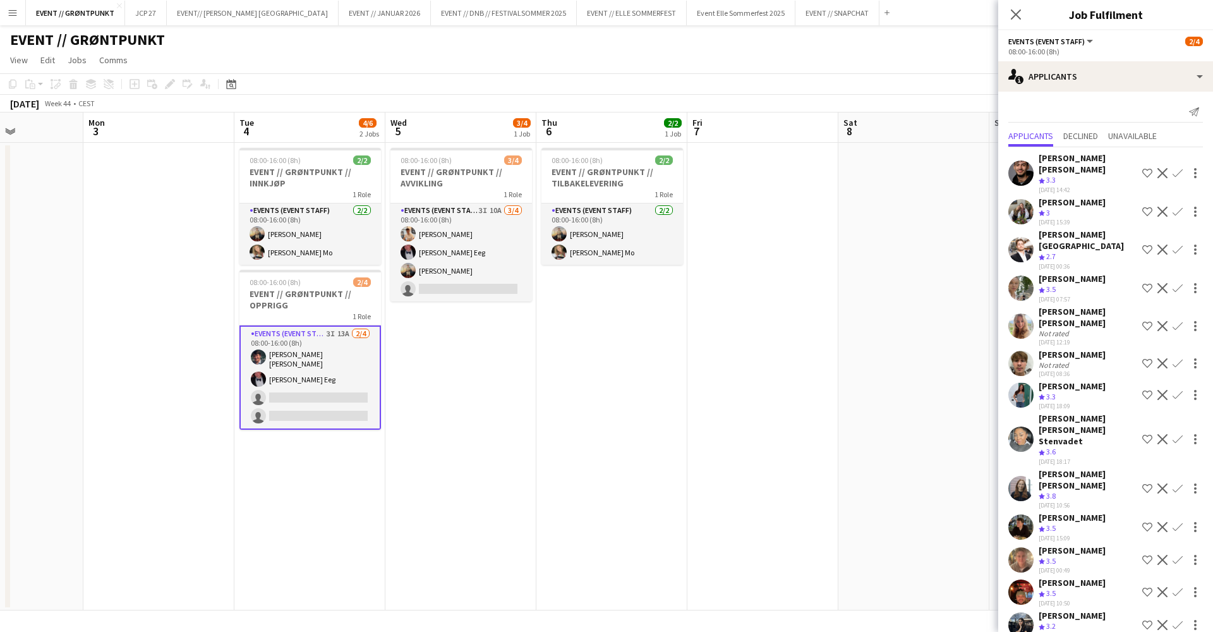
click at [616, 388] on app-date-cell "08:00-16:00 (8h) 2/2 EVENT // GRØNTPUNKT // TILBAKELEVERING 1 Role Events (Even…" at bounding box center [611, 376] width 151 height 467
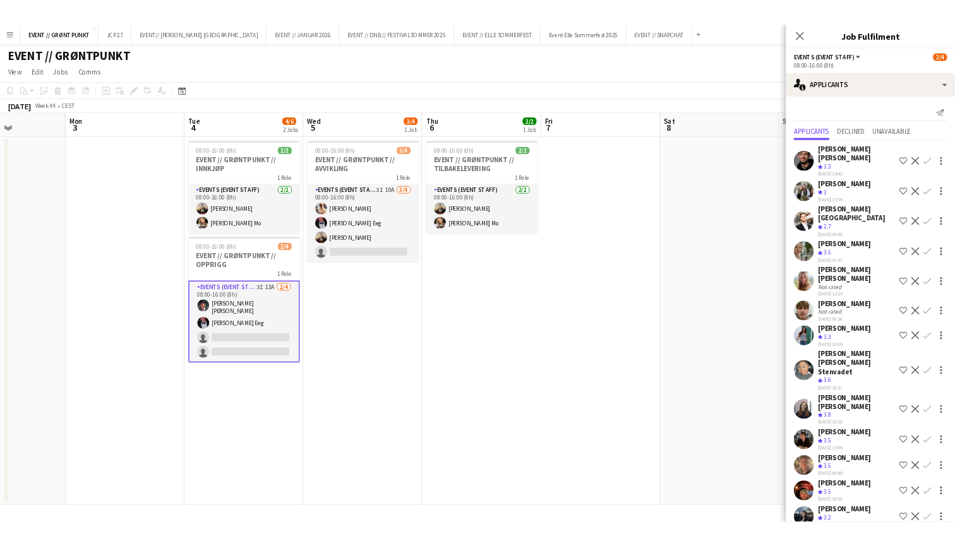
scroll to position [0, 371]
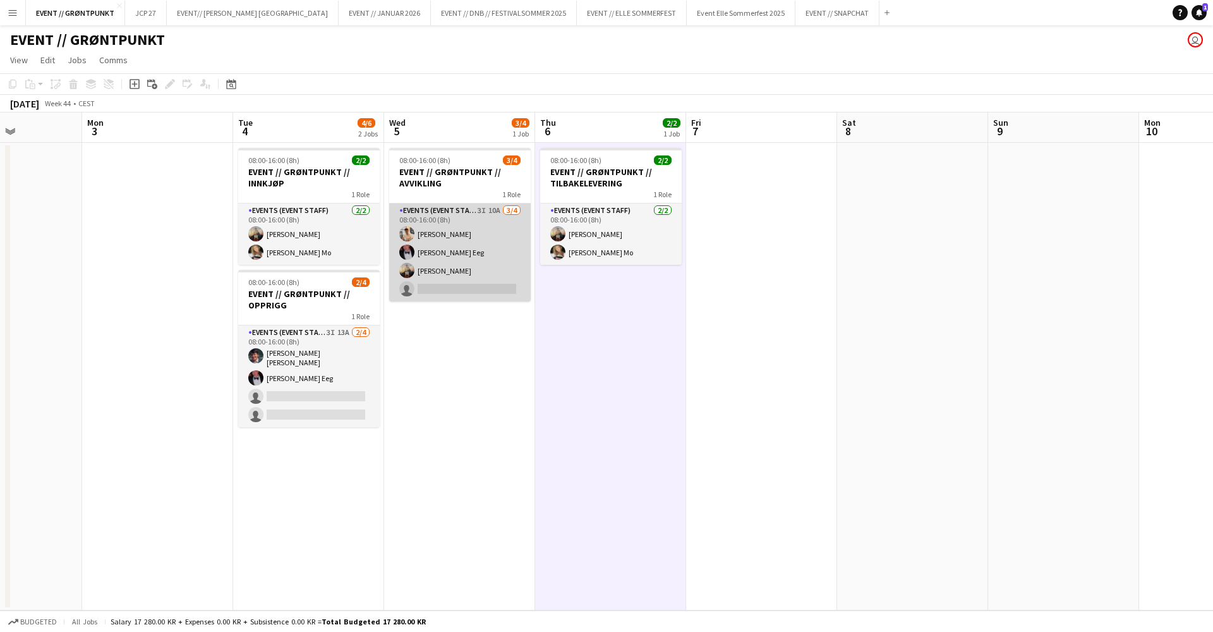
click at [433, 261] on app-card-role "Events (Event Staff) 3I 10A [DATE] 08:00-16:00 (8h) [PERSON_NAME] Eeg [PERSON_N…" at bounding box center [459, 252] width 141 height 98
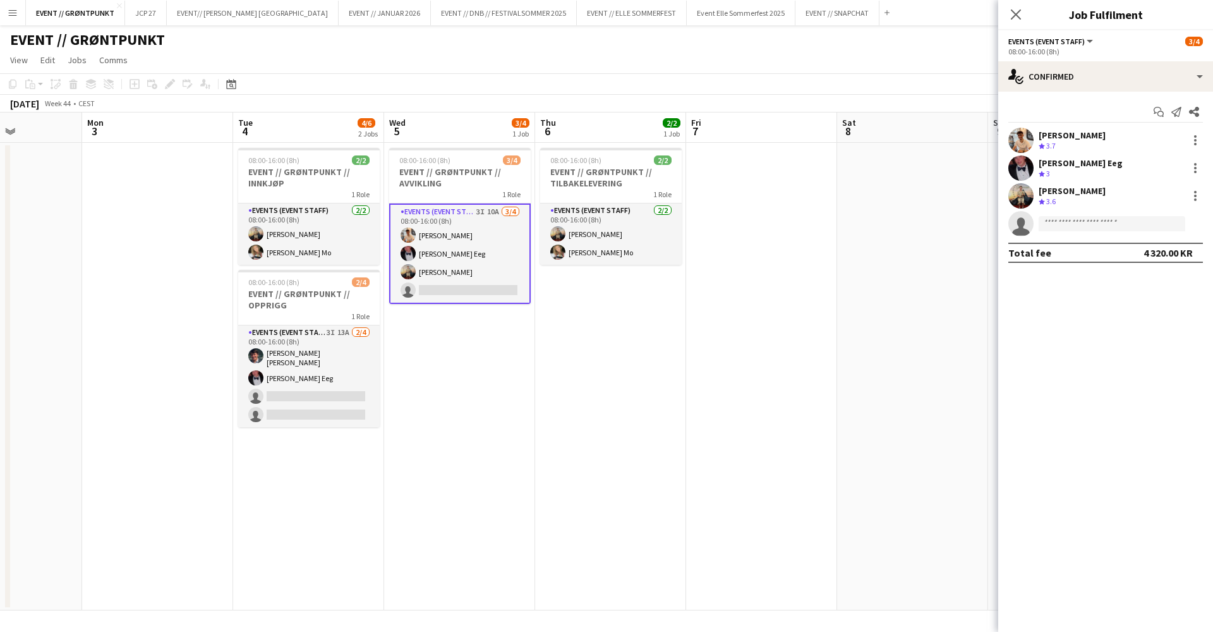
click at [1057, 161] on div "[PERSON_NAME] Eeg" at bounding box center [1080, 162] width 84 height 11
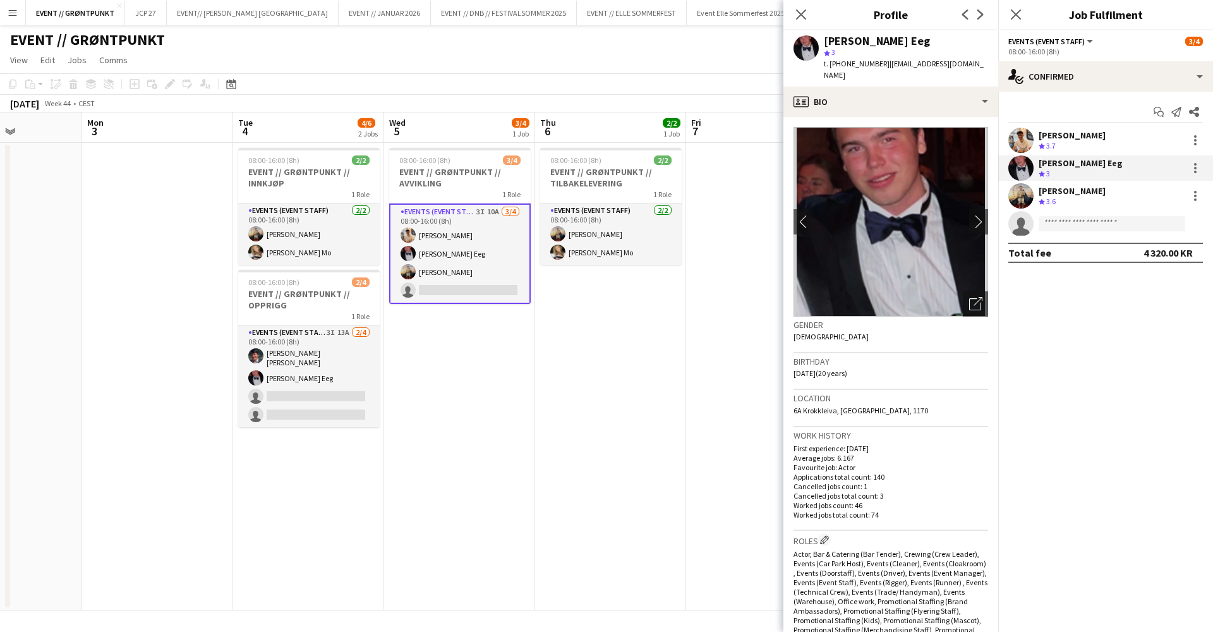
click at [688, 251] on app-date-cell at bounding box center [761, 376] width 151 height 467
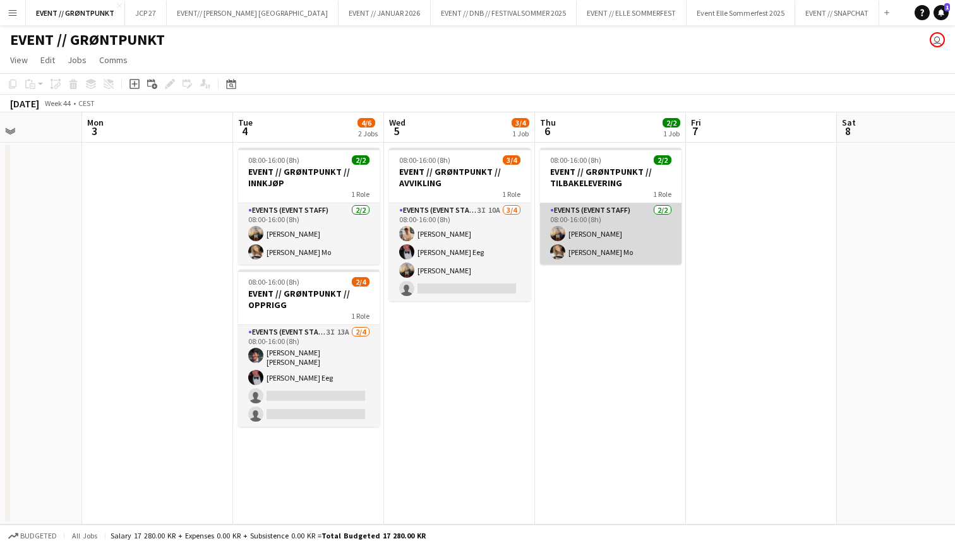
click at [582, 238] on app-card-role "Events (Event Staff) [DATE] 08:00-16:00 (8h) [PERSON_NAME] [PERSON_NAME] Mo" at bounding box center [610, 233] width 141 height 61
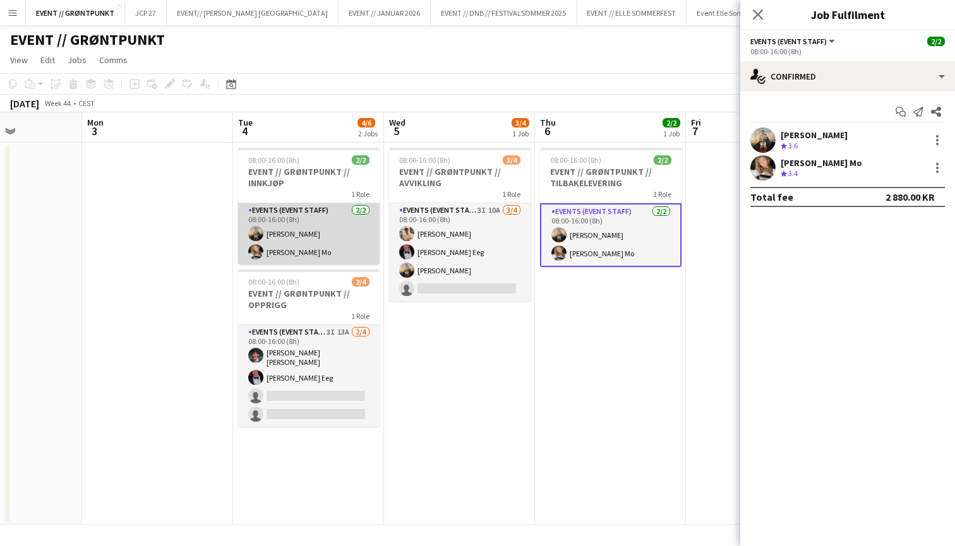
click at [340, 229] on app-card-role "Events (Event Staff) [DATE] 08:00-16:00 (8h) [PERSON_NAME] [PERSON_NAME] Mo" at bounding box center [308, 233] width 141 height 61
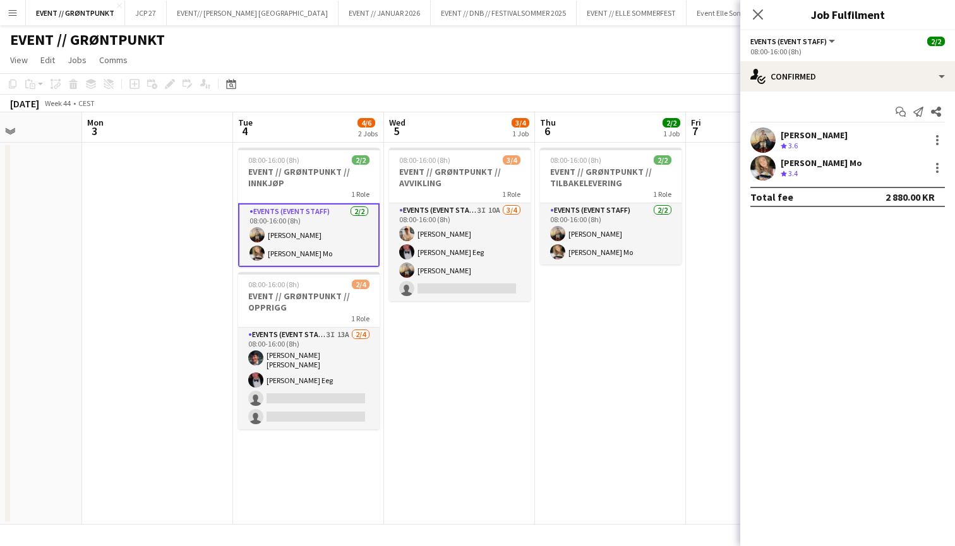
click at [535, 330] on app-date-cell "08:00-16:00 (8h) 2/2 EVENT // GRØNTPUNKT // TILBAKELEVERING 1 Role Events (Even…" at bounding box center [610, 334] width 151 height 382
